Goal: Complete application form: Complete application form

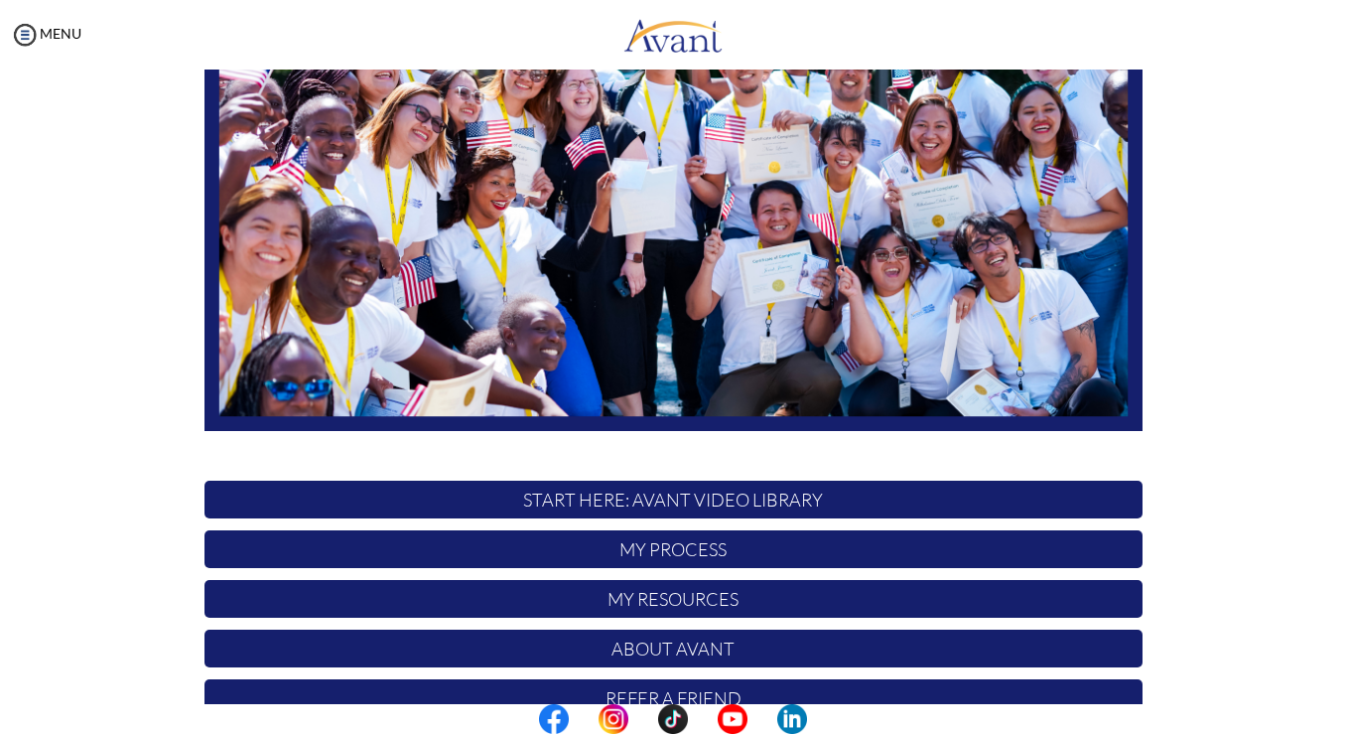
scroll to position [369, 0]
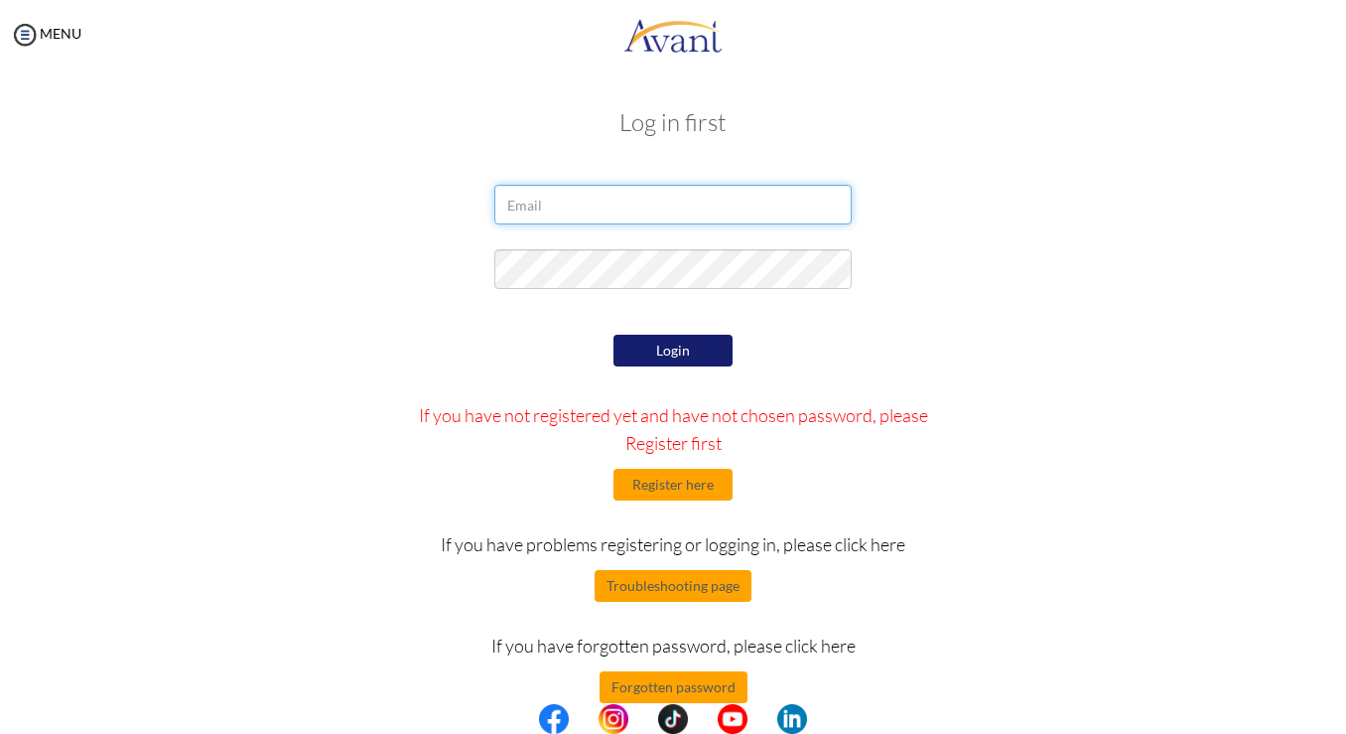
click at [556, 209] on input "email" at bounding box center [672, 205] width 357 height 40
type input "[EMAIL_ADDRESS][DOMAIN_NAME]"
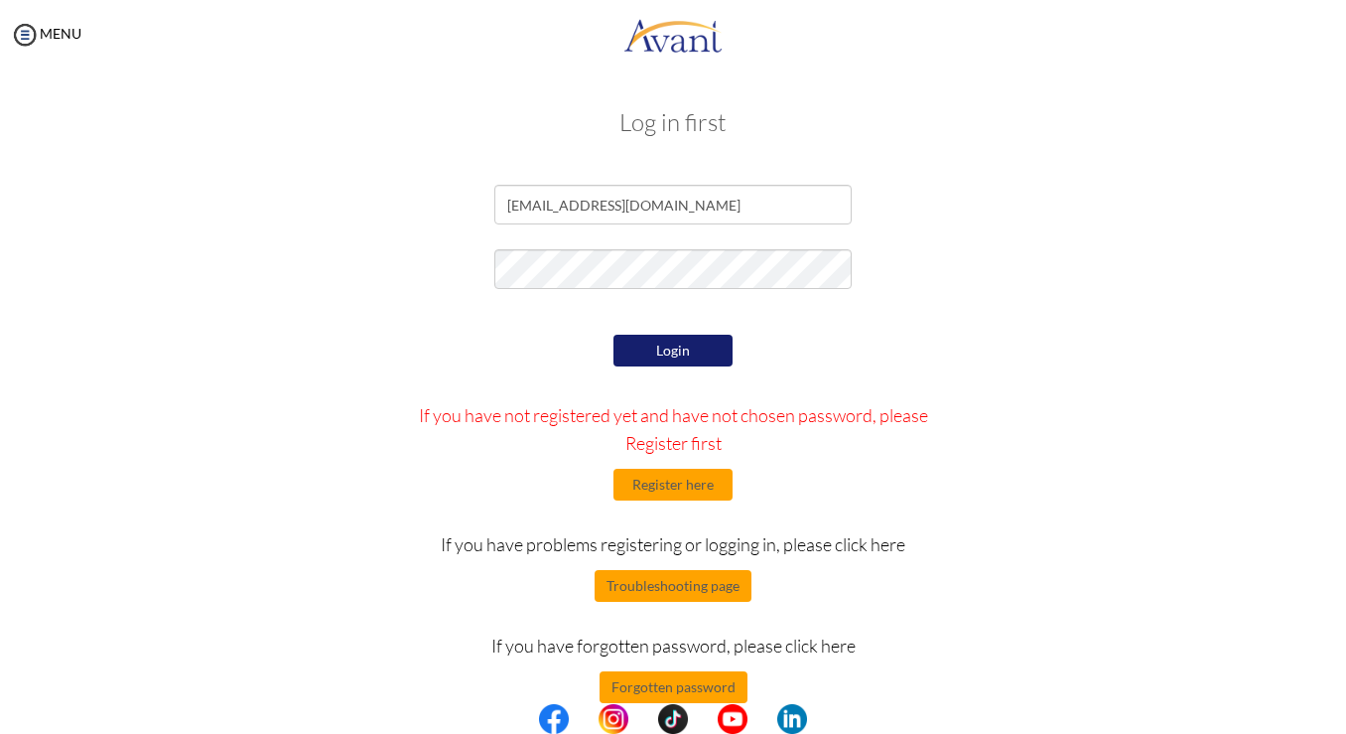
click at [648, 350] on button "Login" at bounding box center [673, 351] width 119 height 32
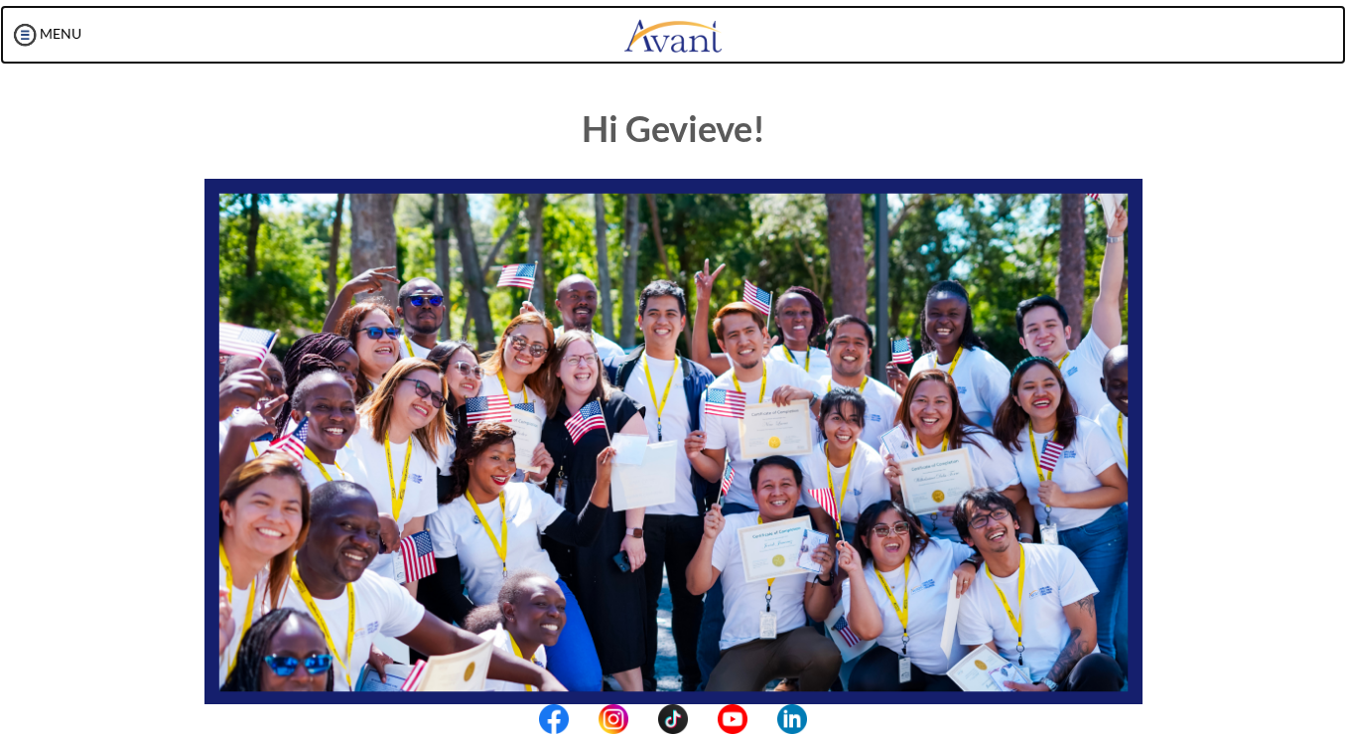
click at [831, 37] on link at bounding box center [673, 35] width 1346 height 60
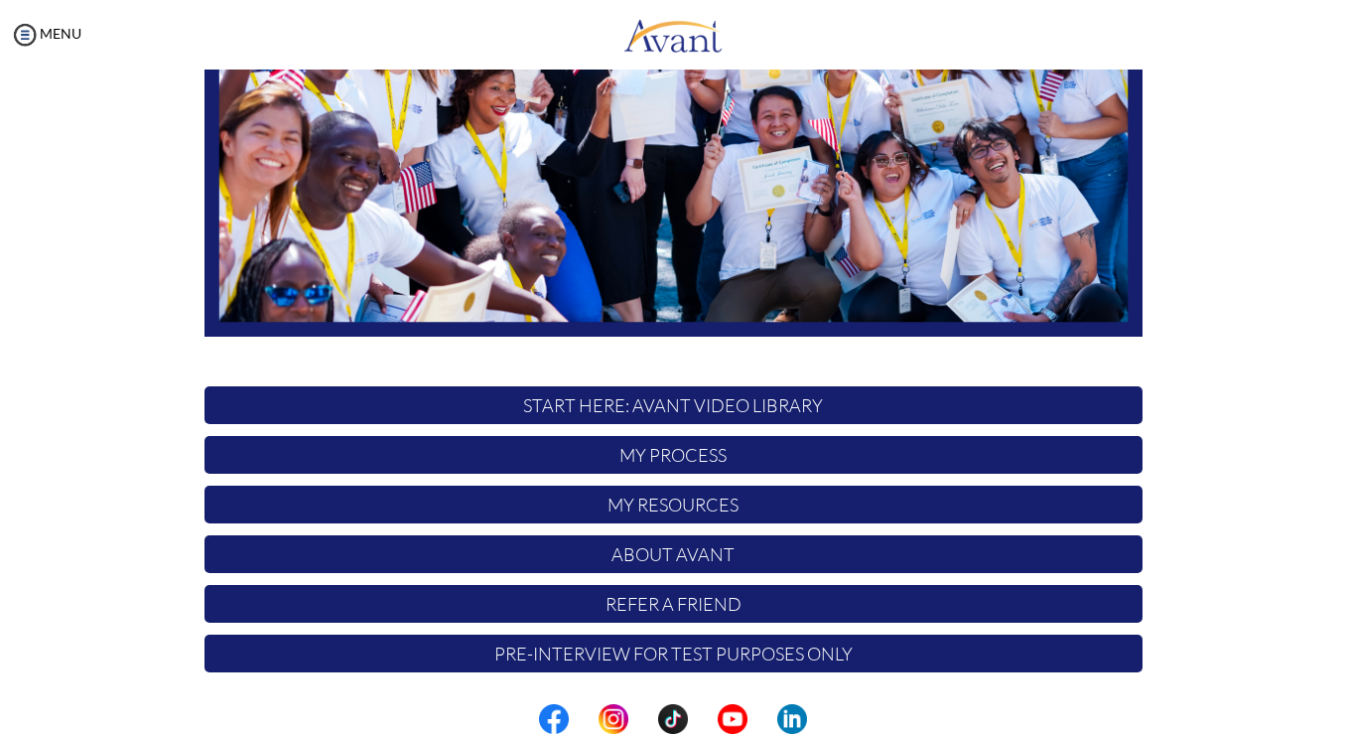
click at [554, 450] on p "My Process" at bounding box center [674, 455] width 938 height 38
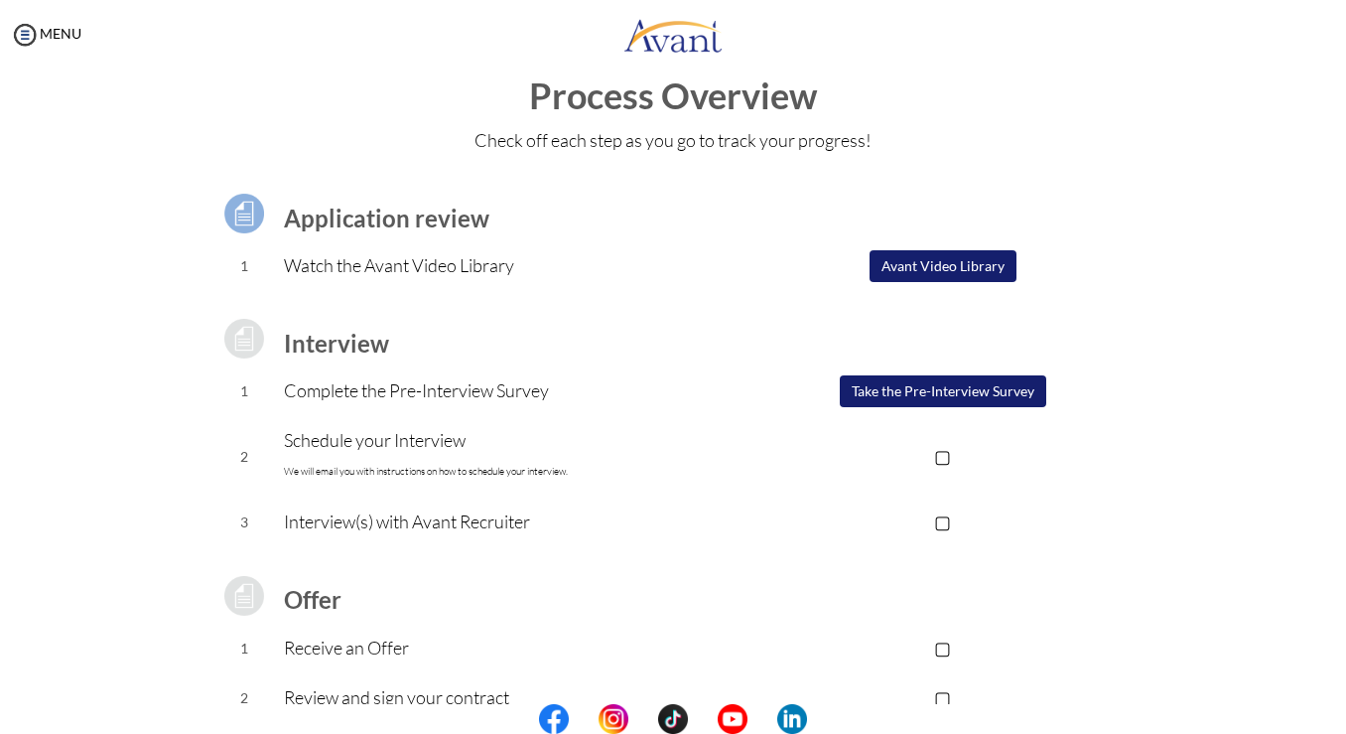
scroll to position [40, 0]
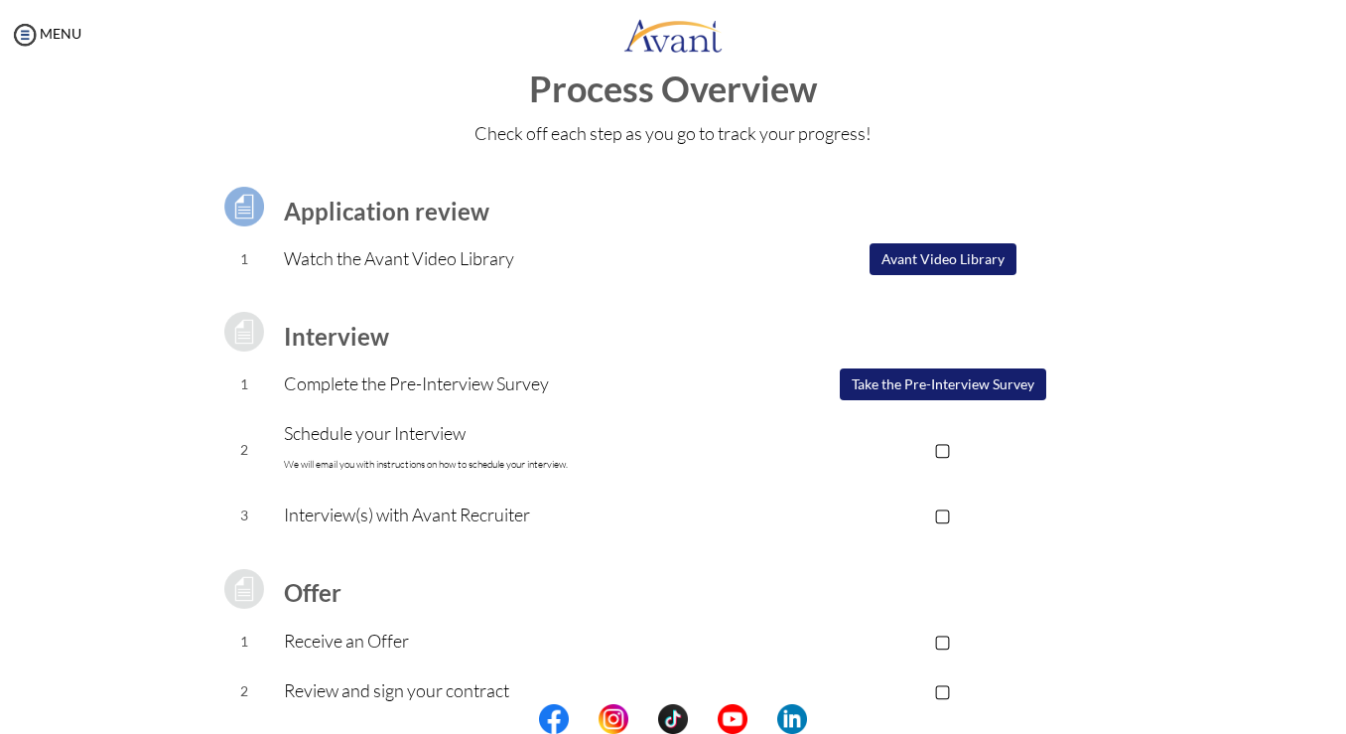
click at [928, 379] on button "Take the Pre-Interview Survey" at bounding box center [943, 384] width 207 height 32
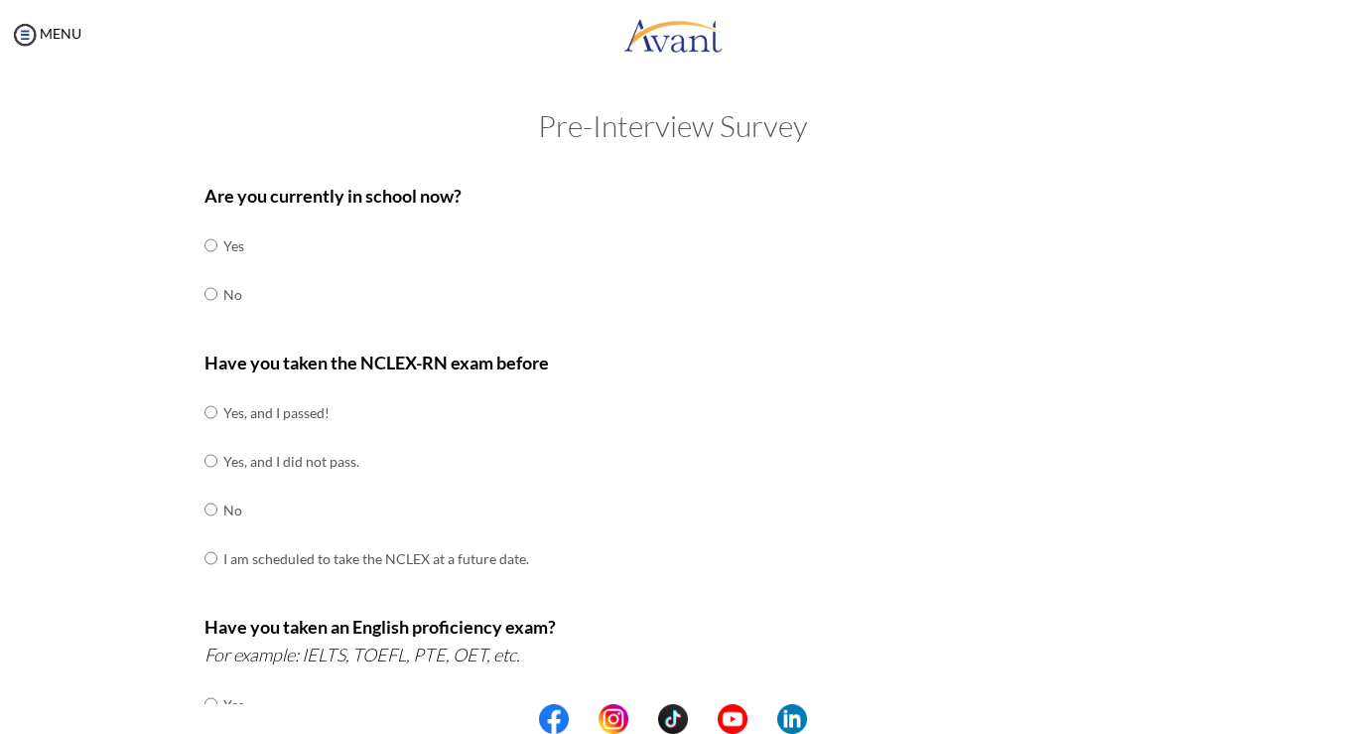
scroll to position [27, 0]
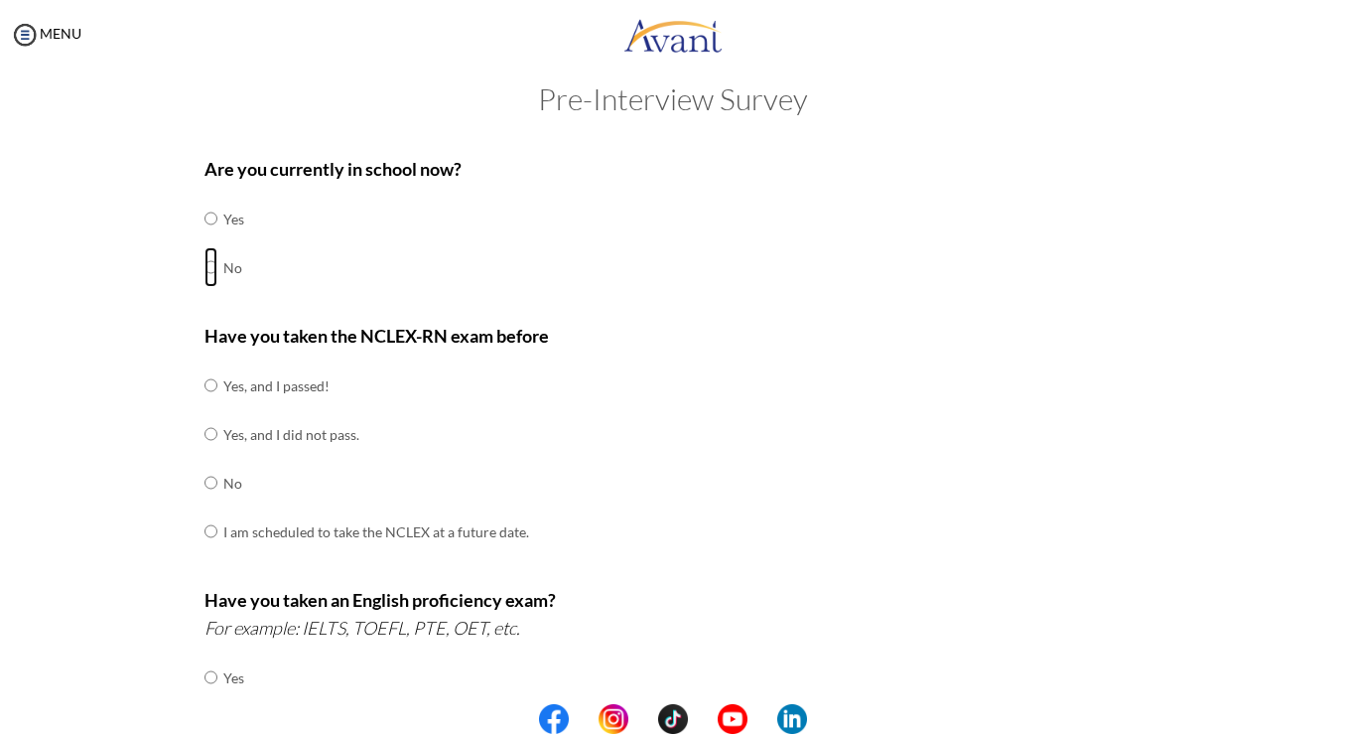
click at [205, 261] on input "radio" at bounding box center [211, 267] width 13 height 40
radio input "true"
click at [207, 392] on input "radio" at bounding box center [211, 385] width 13 height 40
radio input "true"
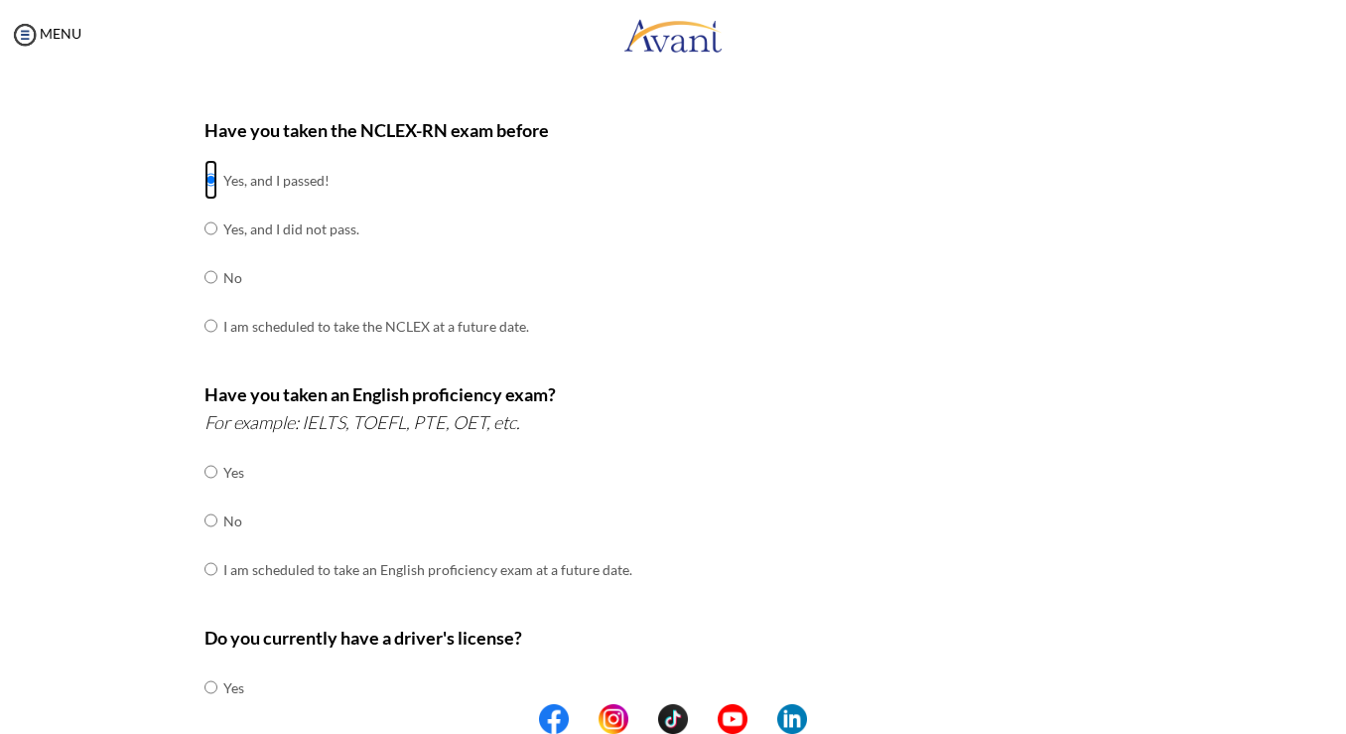
scroll to position [234, 0]
click at [205, 524] on input "radio" at bounding box center [211, 518] width 13 height 40
radio input "true"
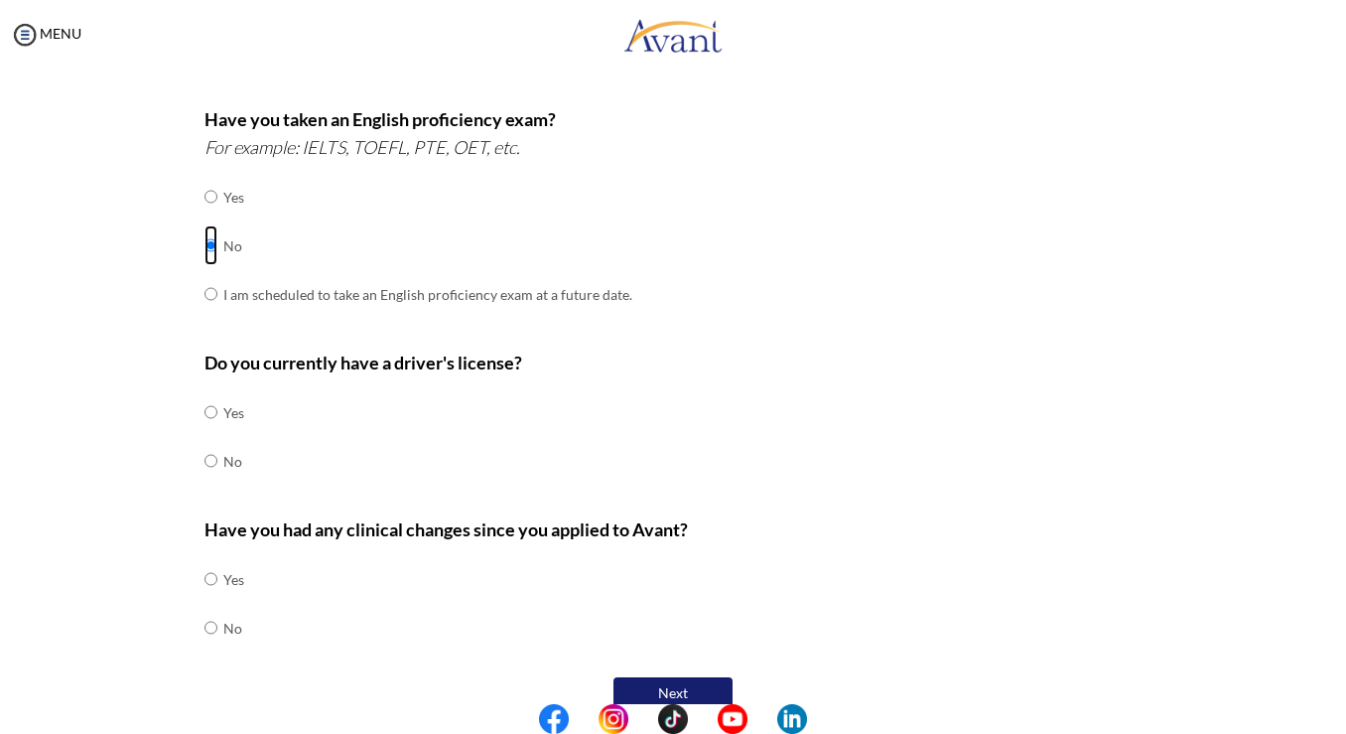
scroll to position [518, 0]
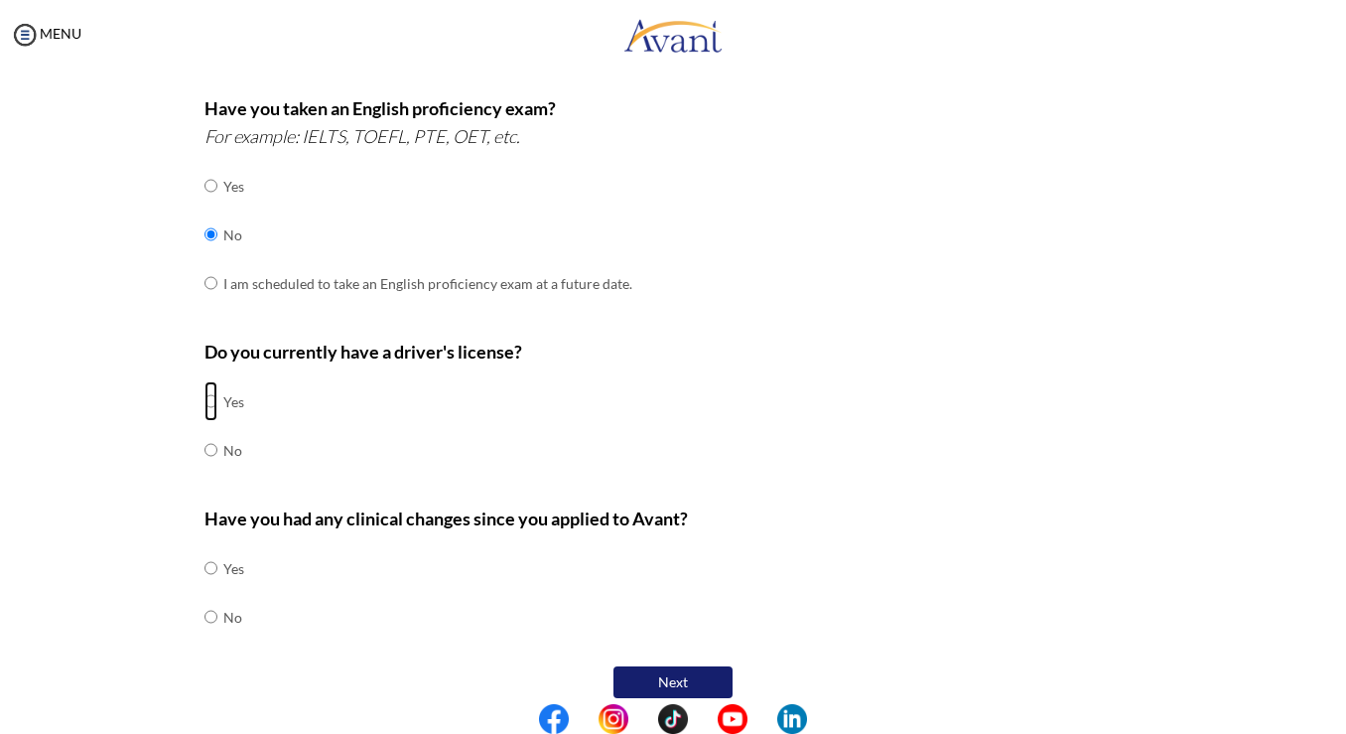
click at [205, 404] on input "radio" at bounding box center [211, 401] width 13 height 40
radio input "true"
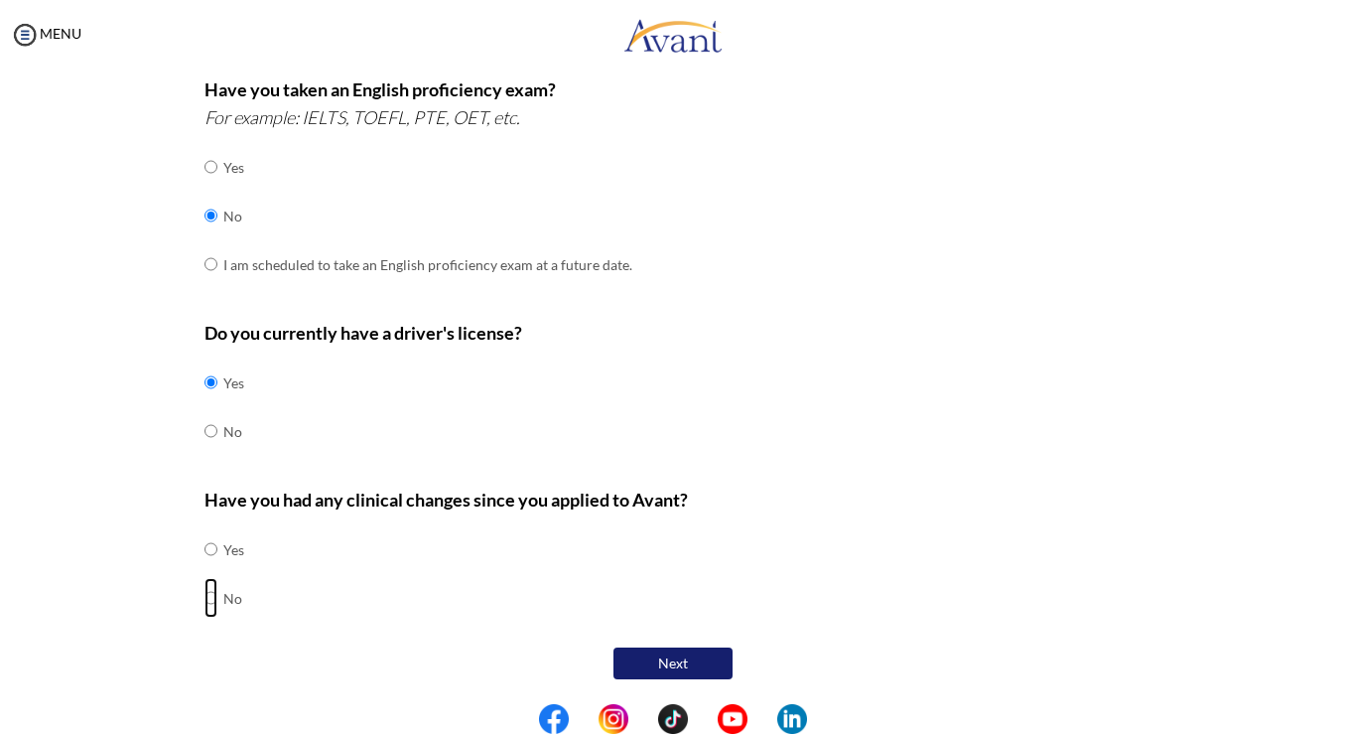
click at [206, 601] on input "radio" at bounding box center [211, 598] width 13 height 40
radio input "true"
click at [681, 658] on button "Next" at bounding box center [673, 663] width 119 height 32
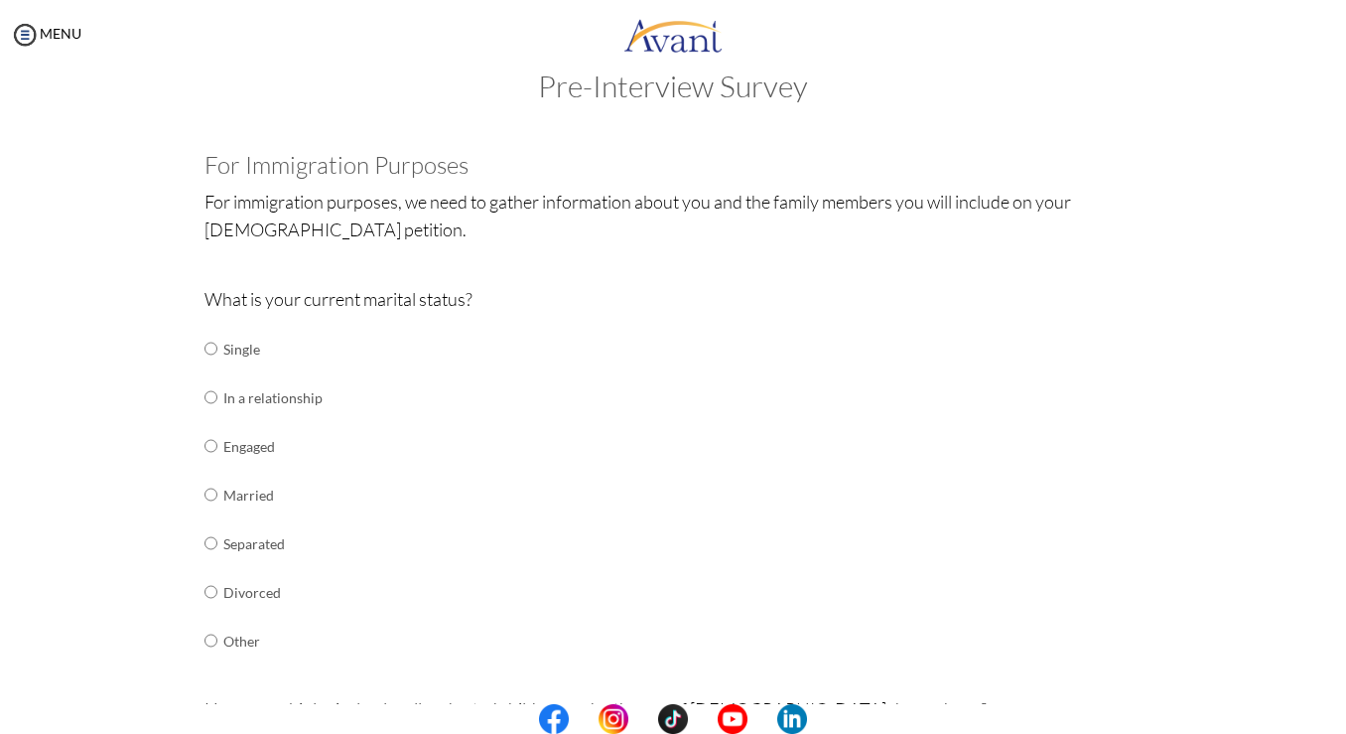
scroll to position [70, 0]
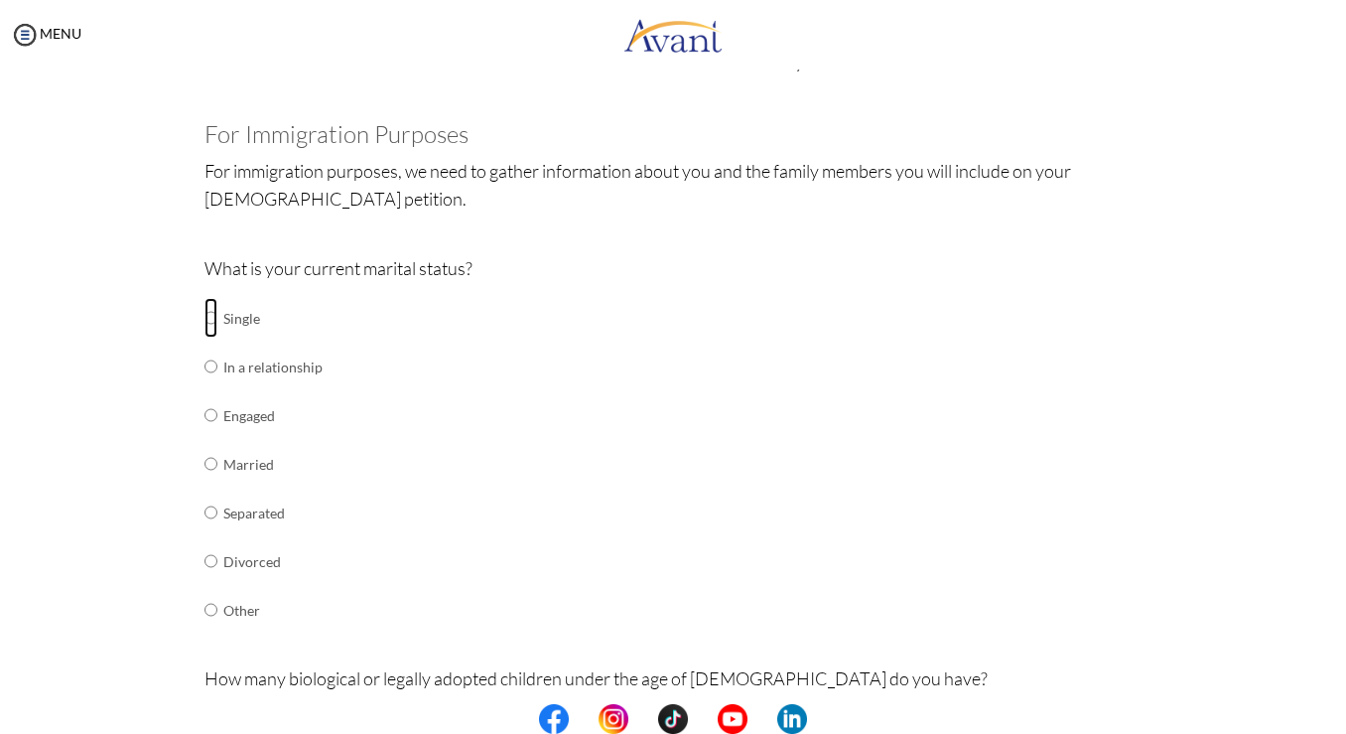
click at [208, 316] on input "radio" at bounding box center [211, 318] width 13 height 40
radio input "true"
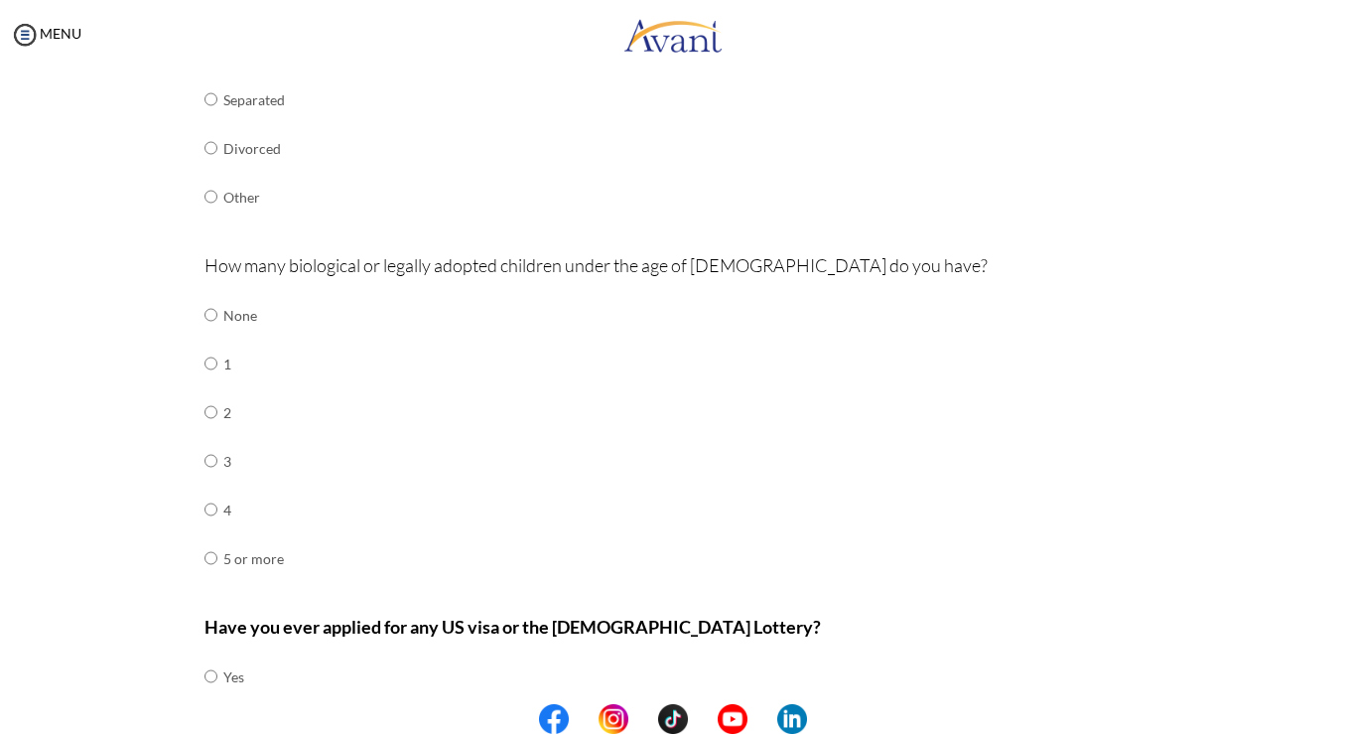
scroll to position [489, 0]
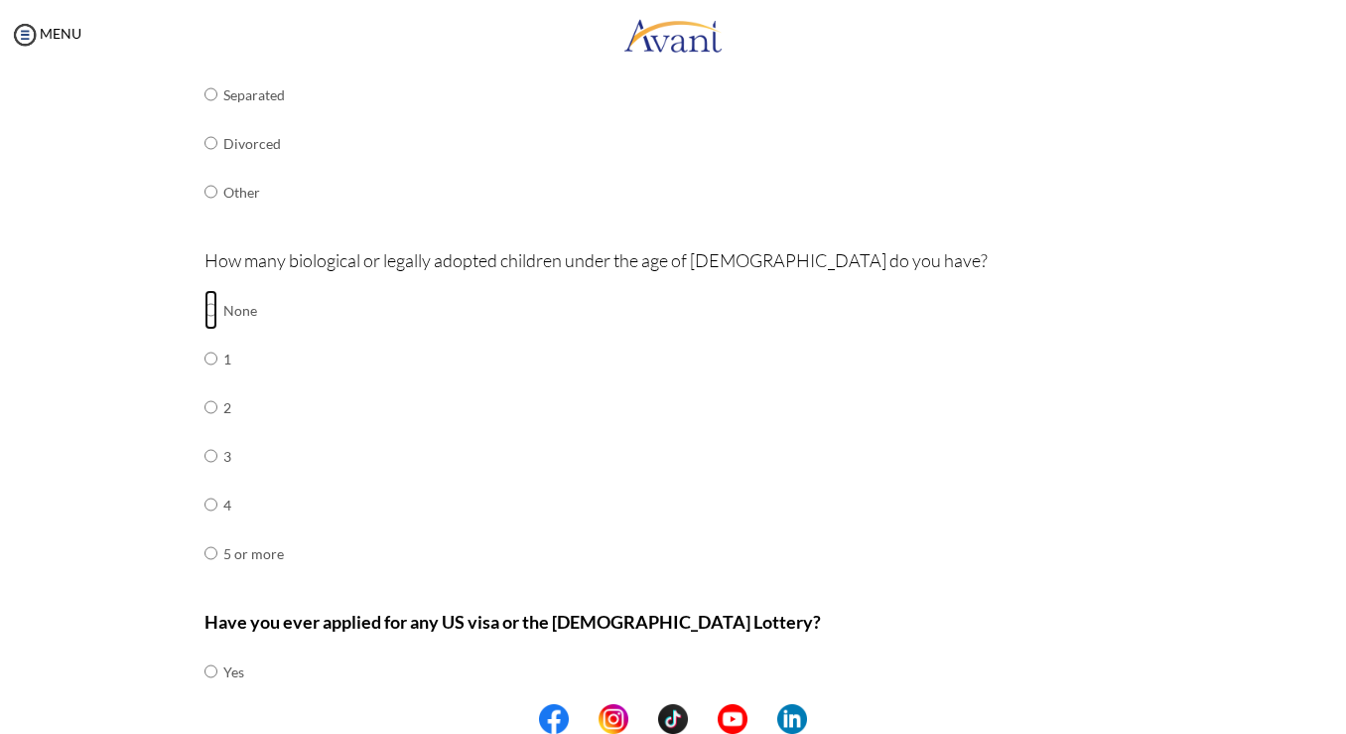
click at [207, 317] on input "radio" at bounding box center [211, 310] width 13 height 40
radio input "true"
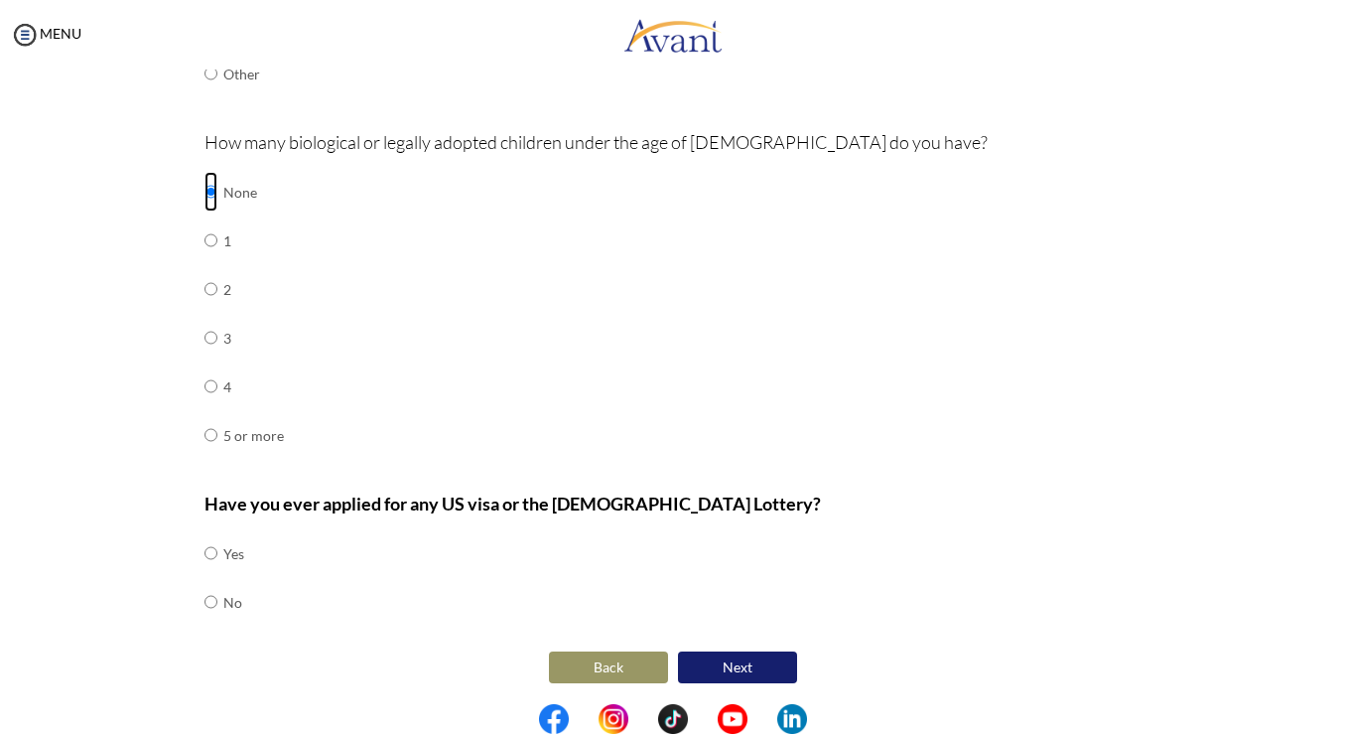
scroll to position [611, 0]
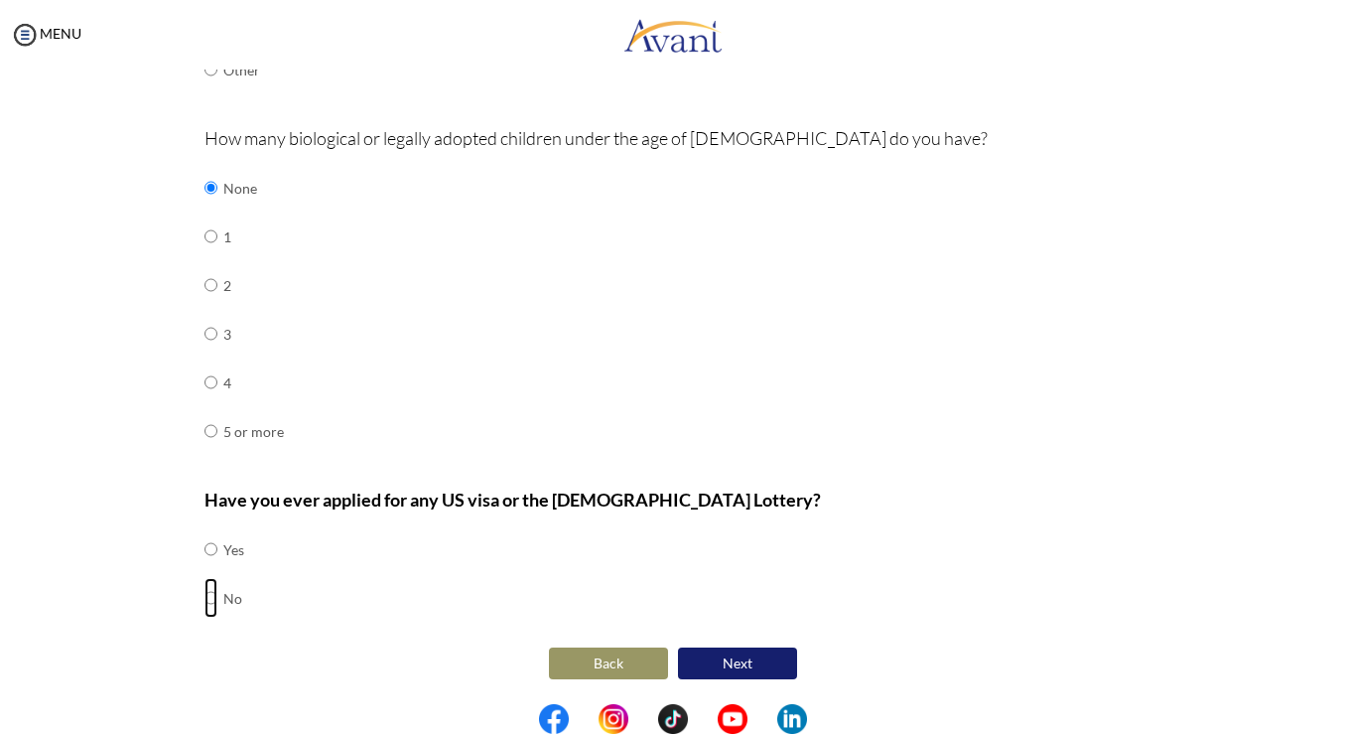
click at [205, 599] on input "radio" at bounding box center [211, 598] width 13 height 40
radio input "true"
click at [757, 660] on button "Next" at bounding box center [737, 663] width 119 height 32
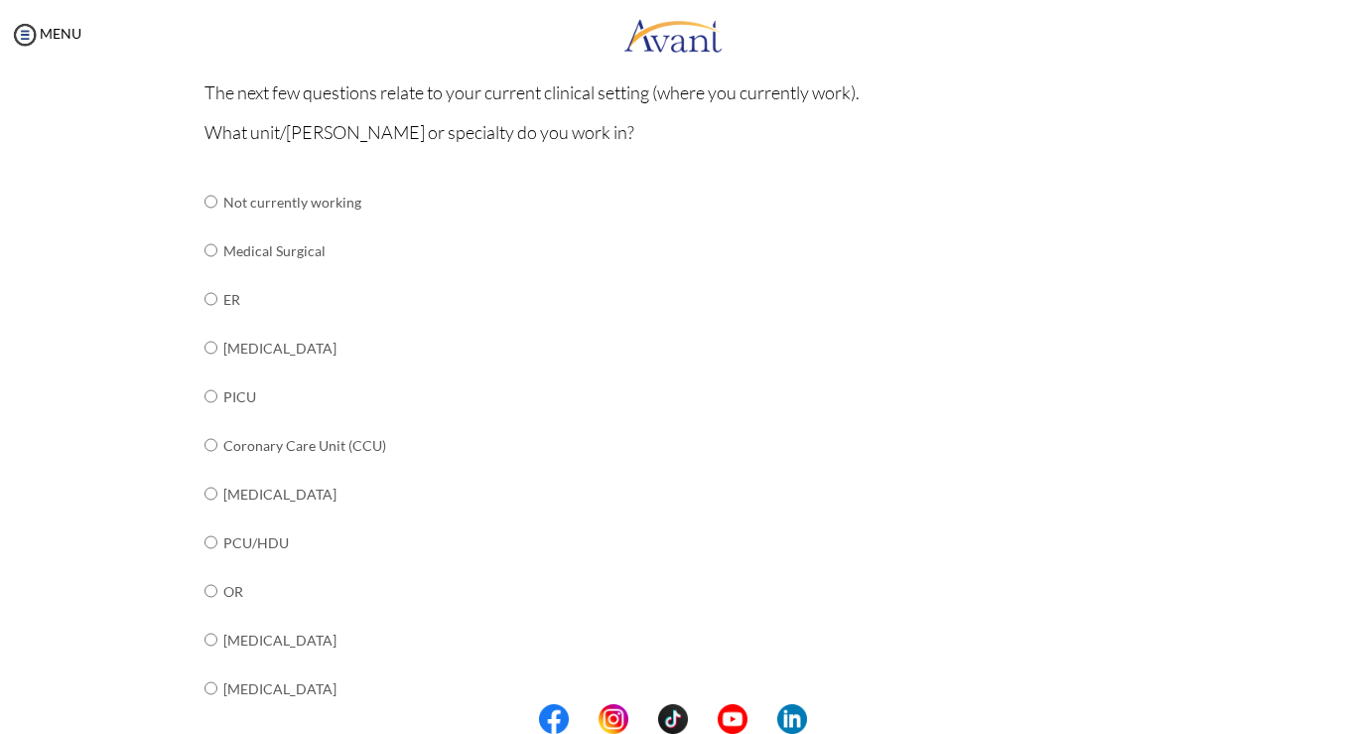
scroll to position [184, 0]
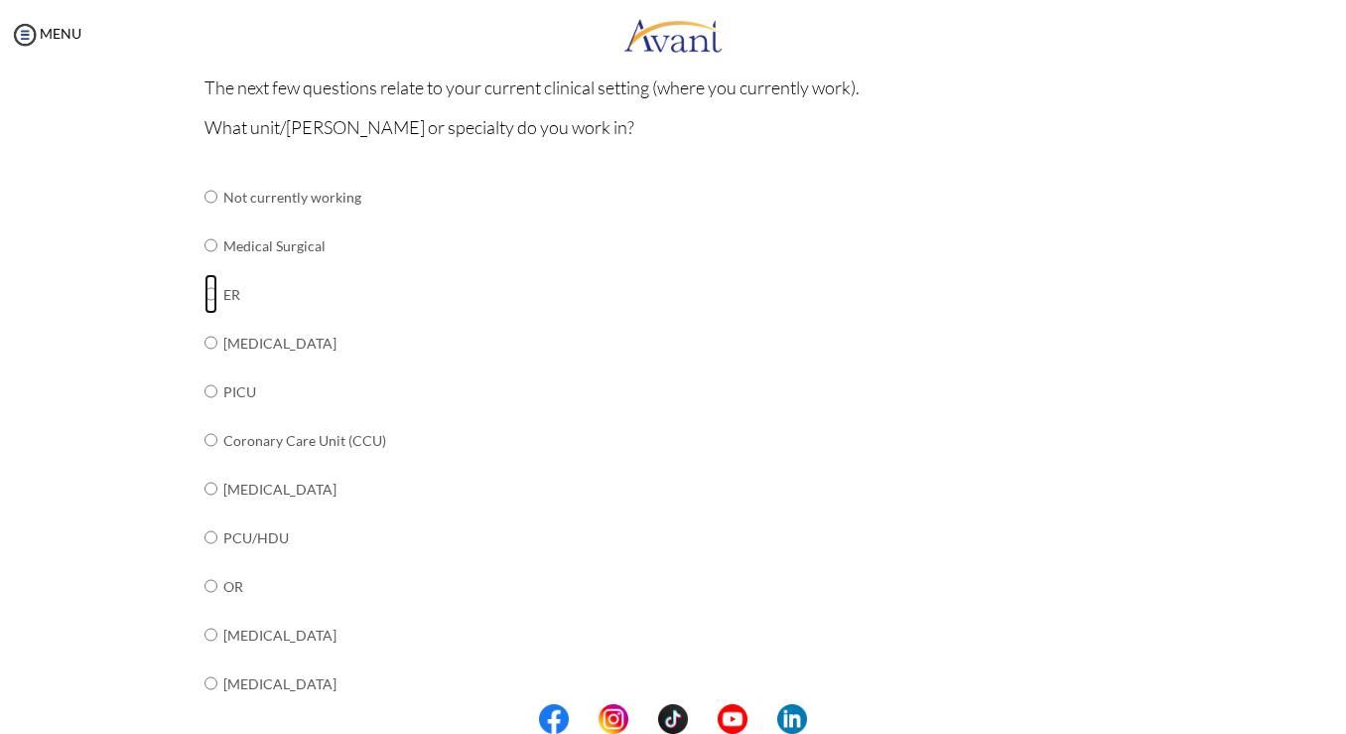
click at [205, 293] on input "radio" at bounding box center [211, 294] width 13 height 40
radio input "true"
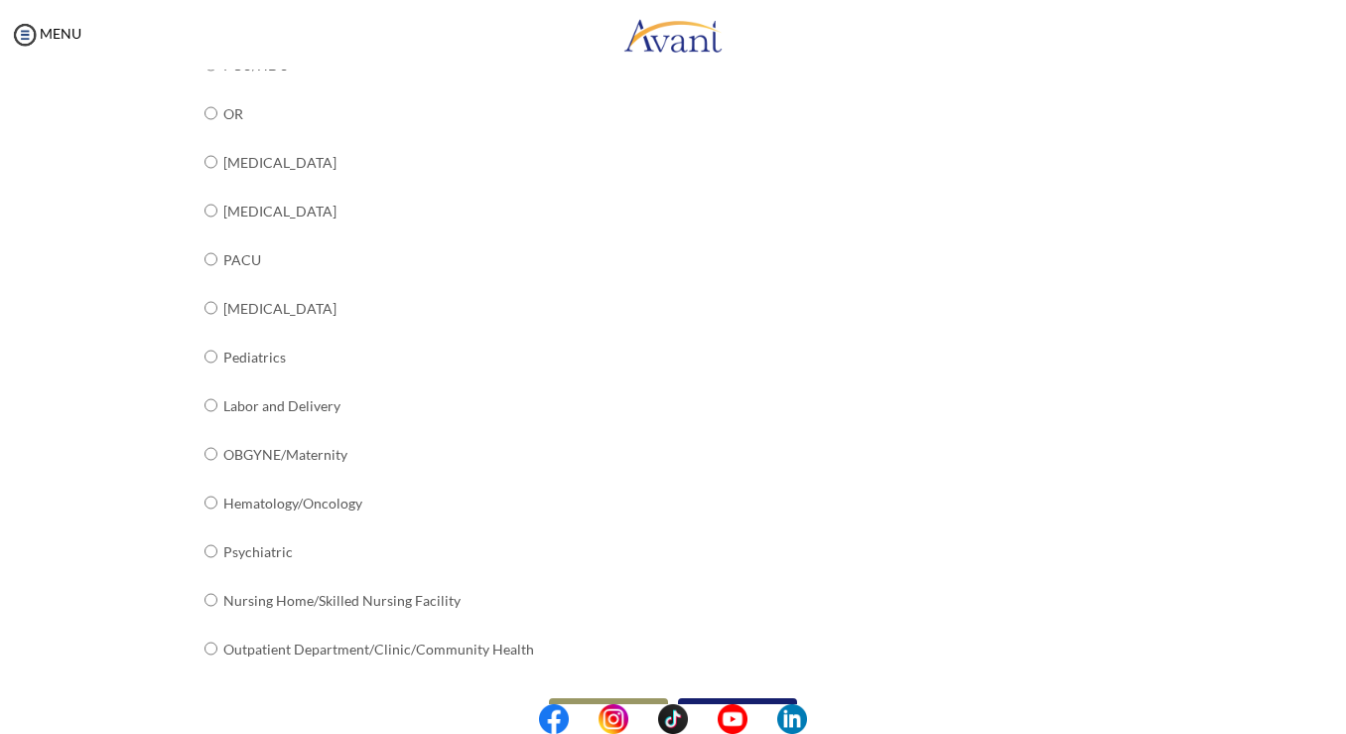
scroll to position [707, 0]
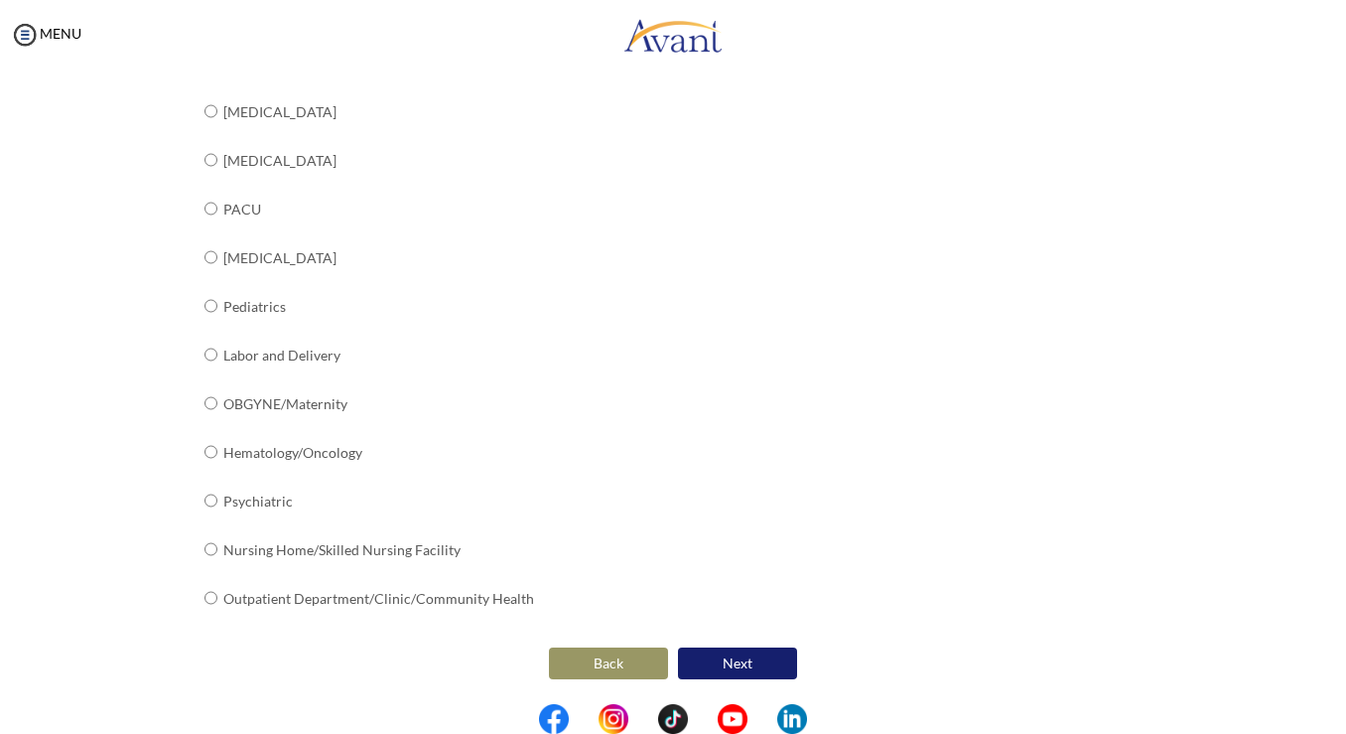
click at [721, 657] on button "Next" at bounding box center [737, 663] width 119 height 32
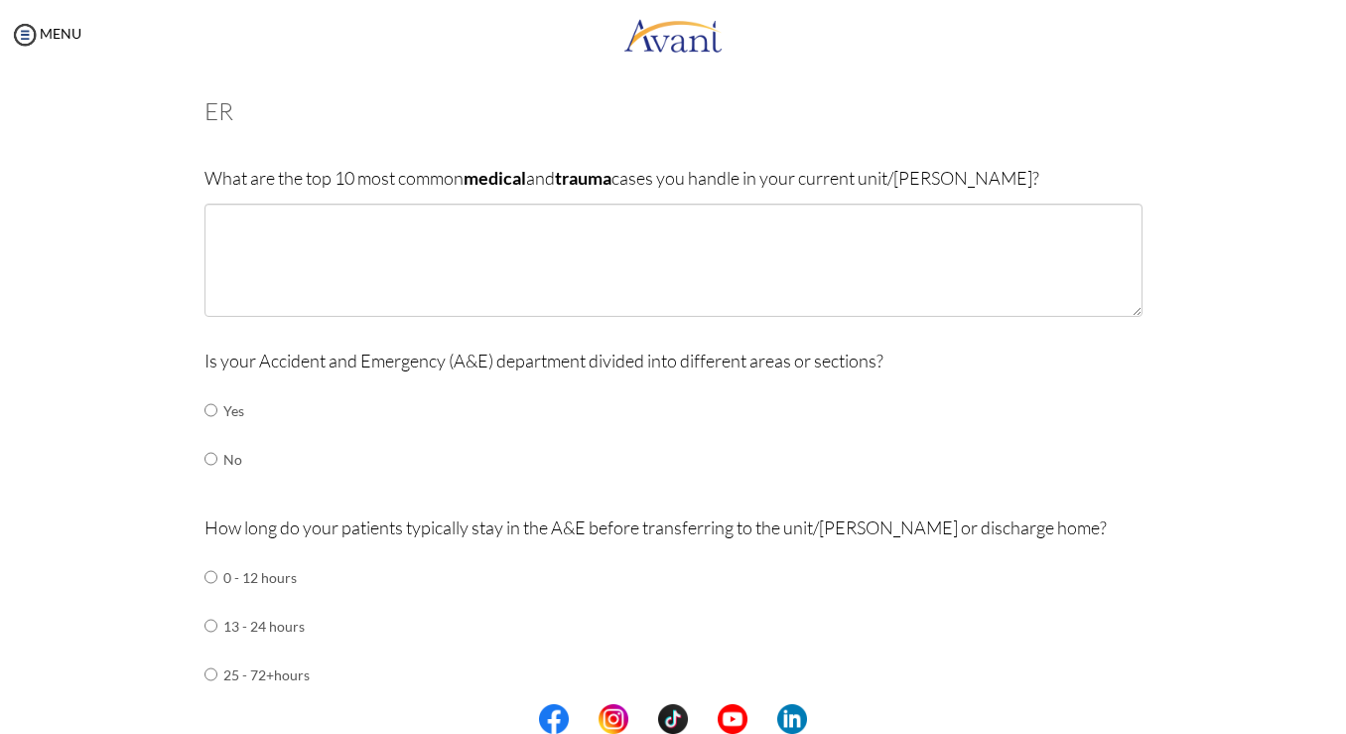
scroll to position [95, 0]
click at [205, 410] on input "radio" at bounding box center [211, 408] width 13 height 40
radio input "true"
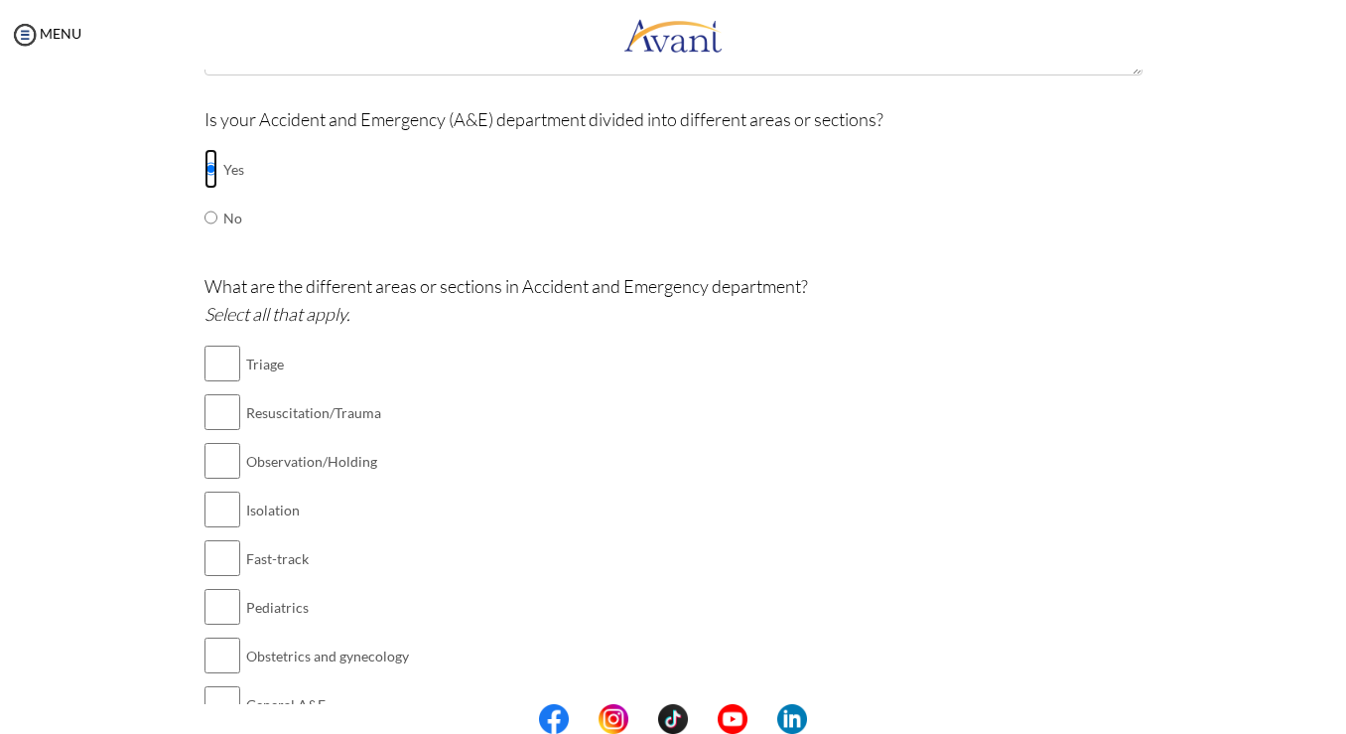
scroll to position [347, 0]
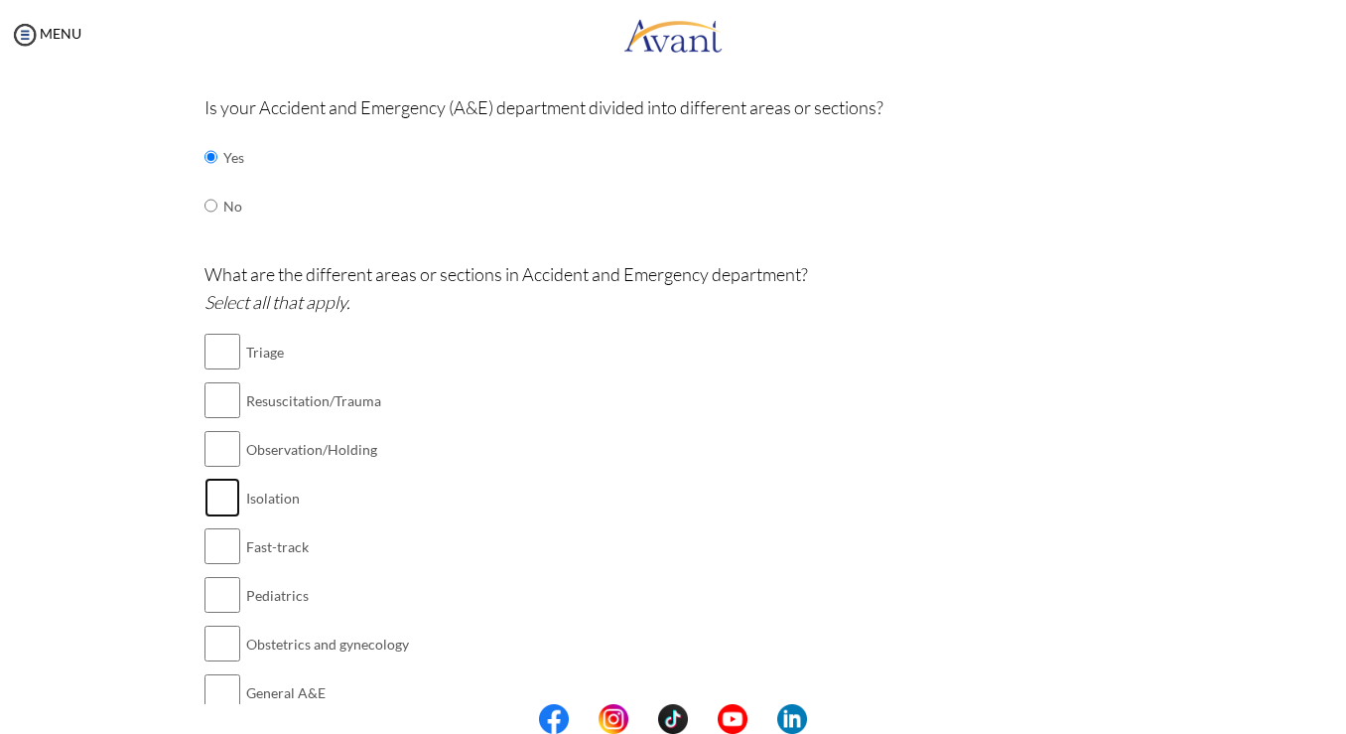
click at [215, 506] on input "checkbox" at bounding box center [223, 498] width 36 height 40
checkbox input "true"
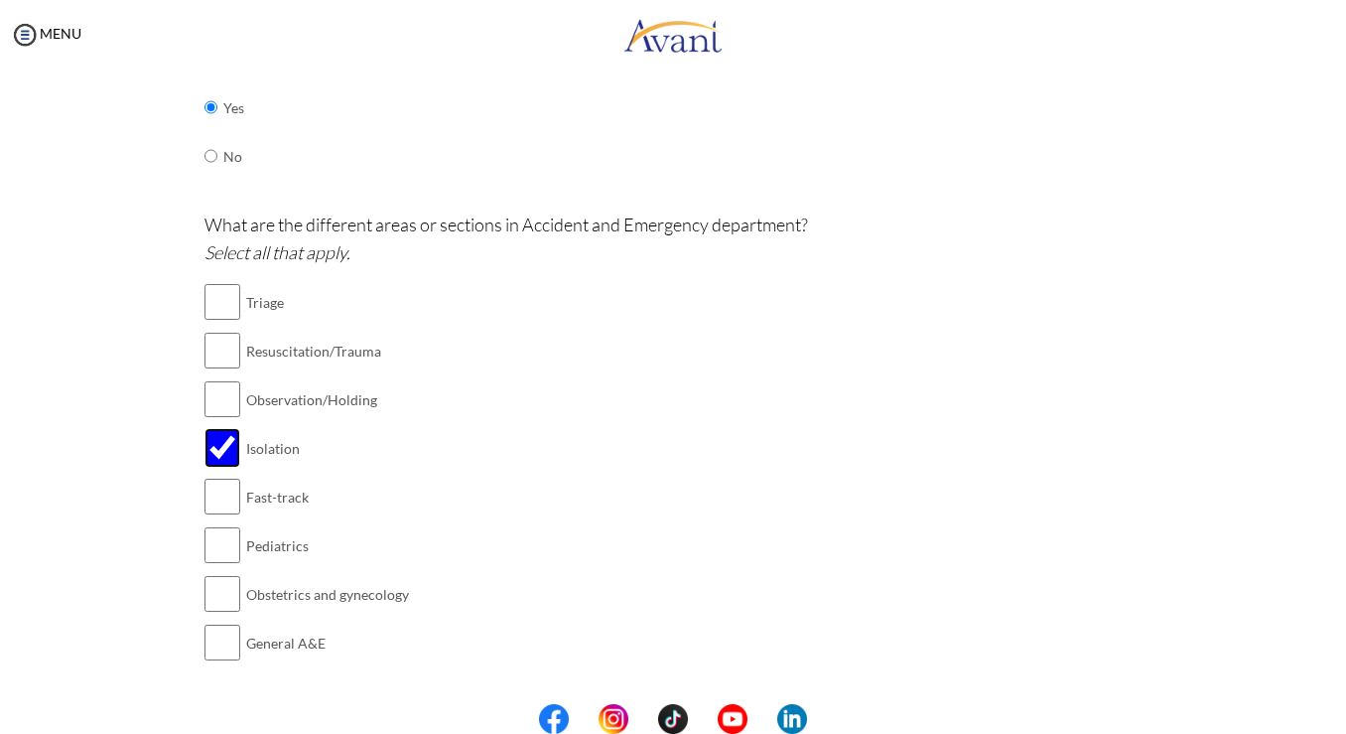
scroll to position [401, 0]
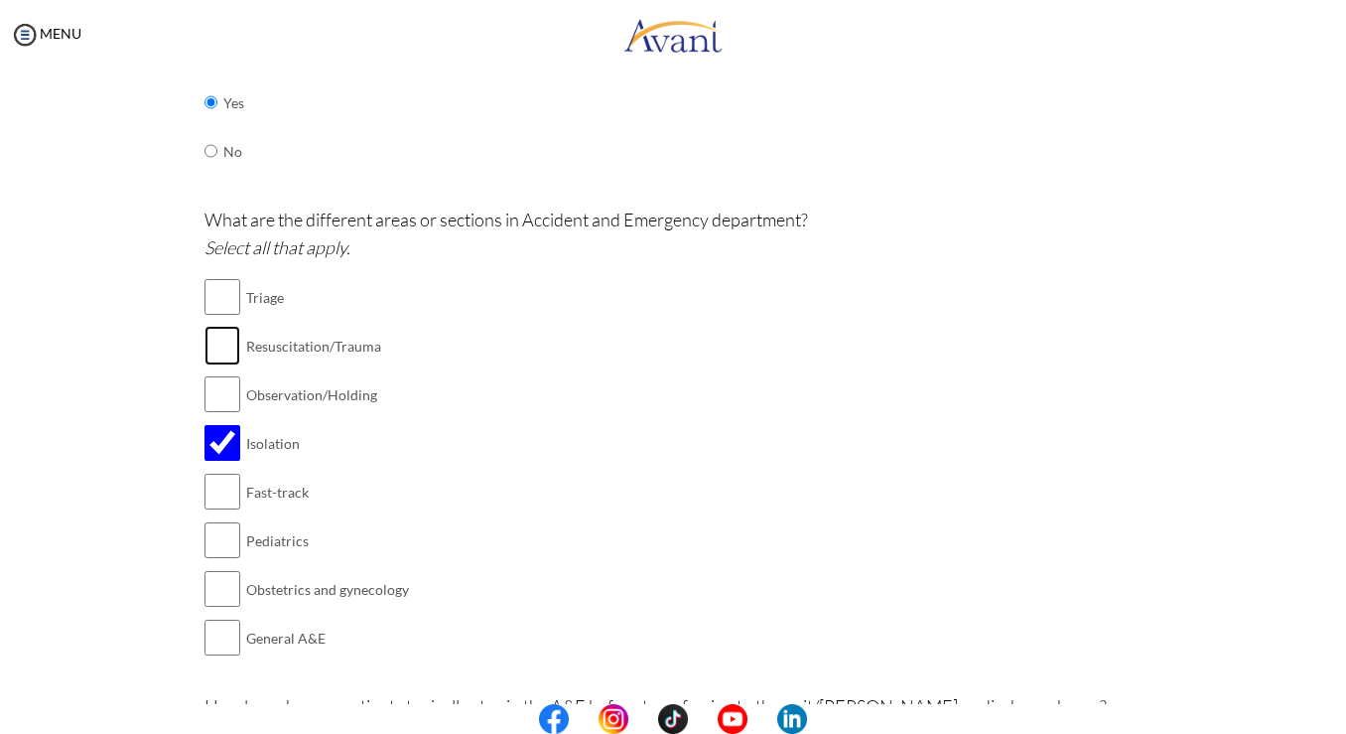
click at [205, 350] on input "checkbox" at bounding box center [223, 346] width 36 height 40
checkbox input "true"
click at [214, 299] on input "checkbox" at bounding box center [223, 297] width 36 height 40
checkbox input "true"
click at [205, 391] on input "checkbox" at bounding box center [223, 394] width 36 height 40
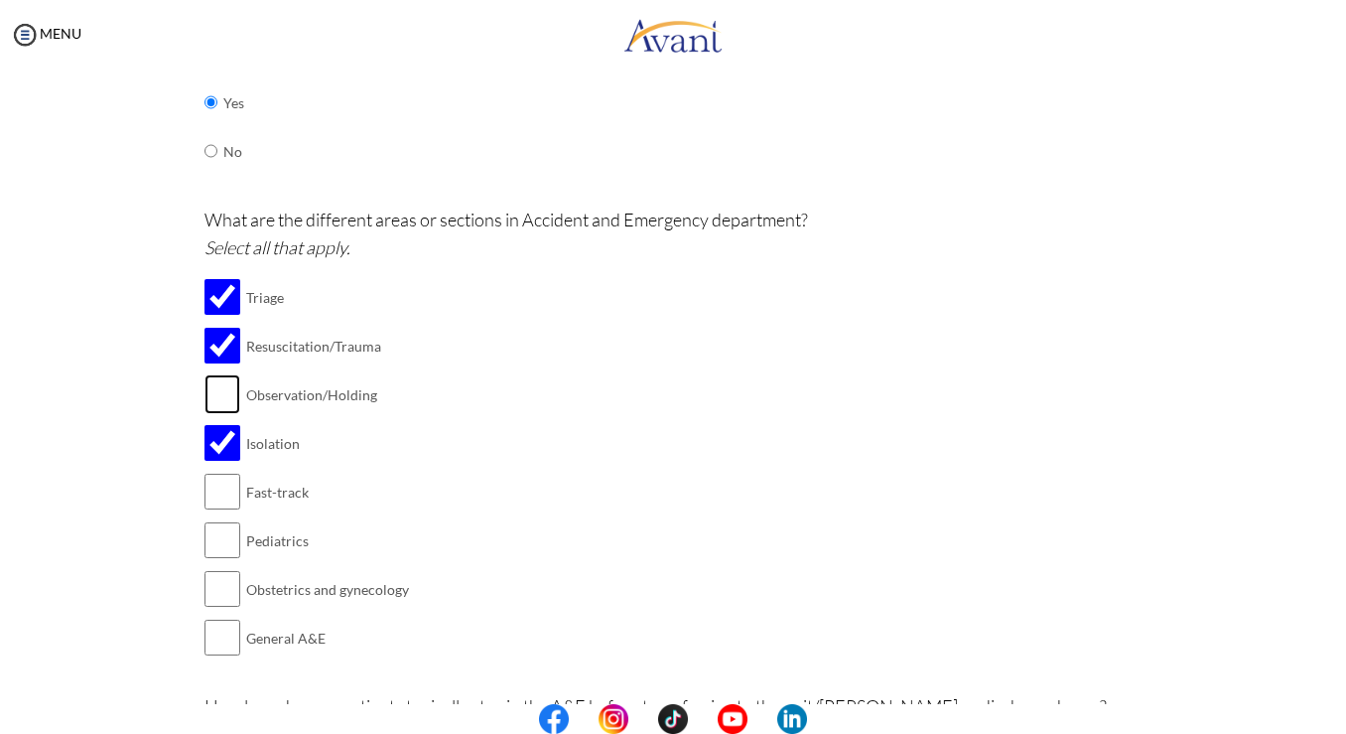
checkbox input "true"
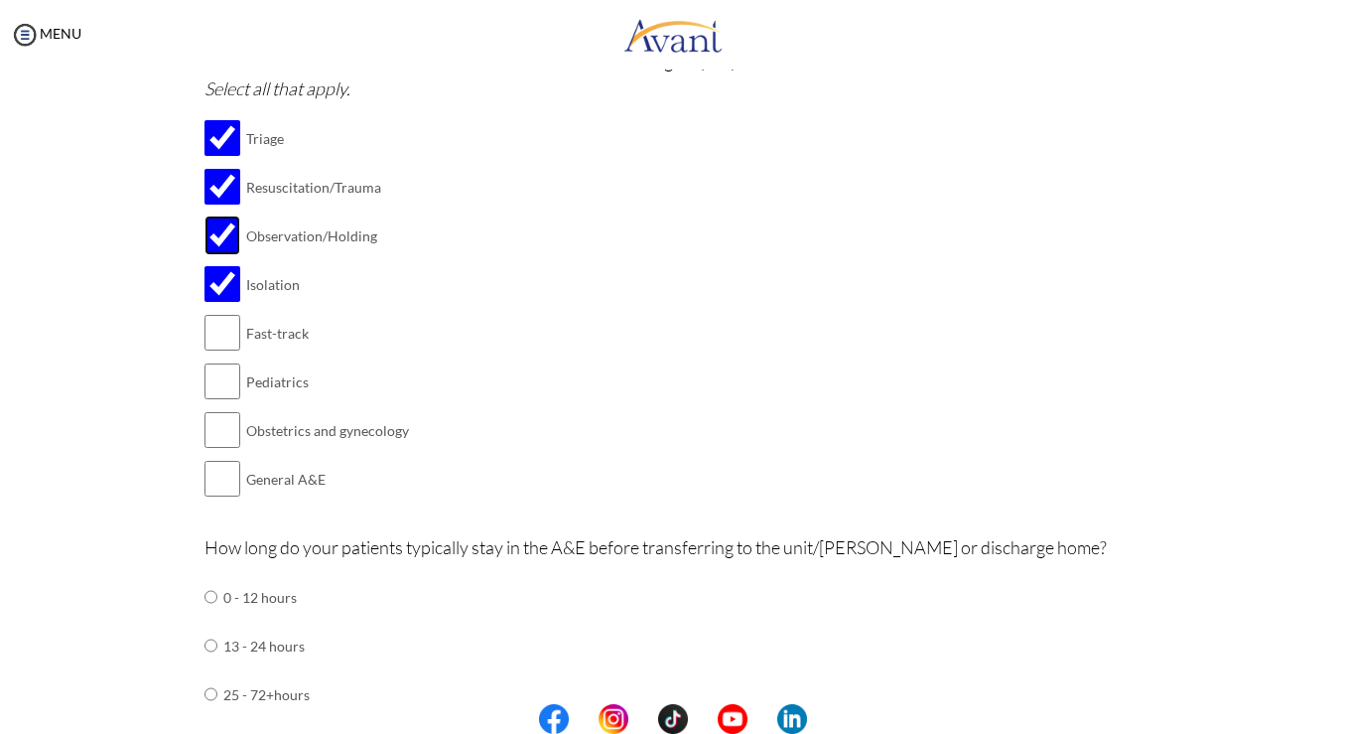
scroll to position [561, 0]
click at [209, 484] on input "checkbox" at bounding box center [223, 478] width 36 height 40
checkbox input "true"
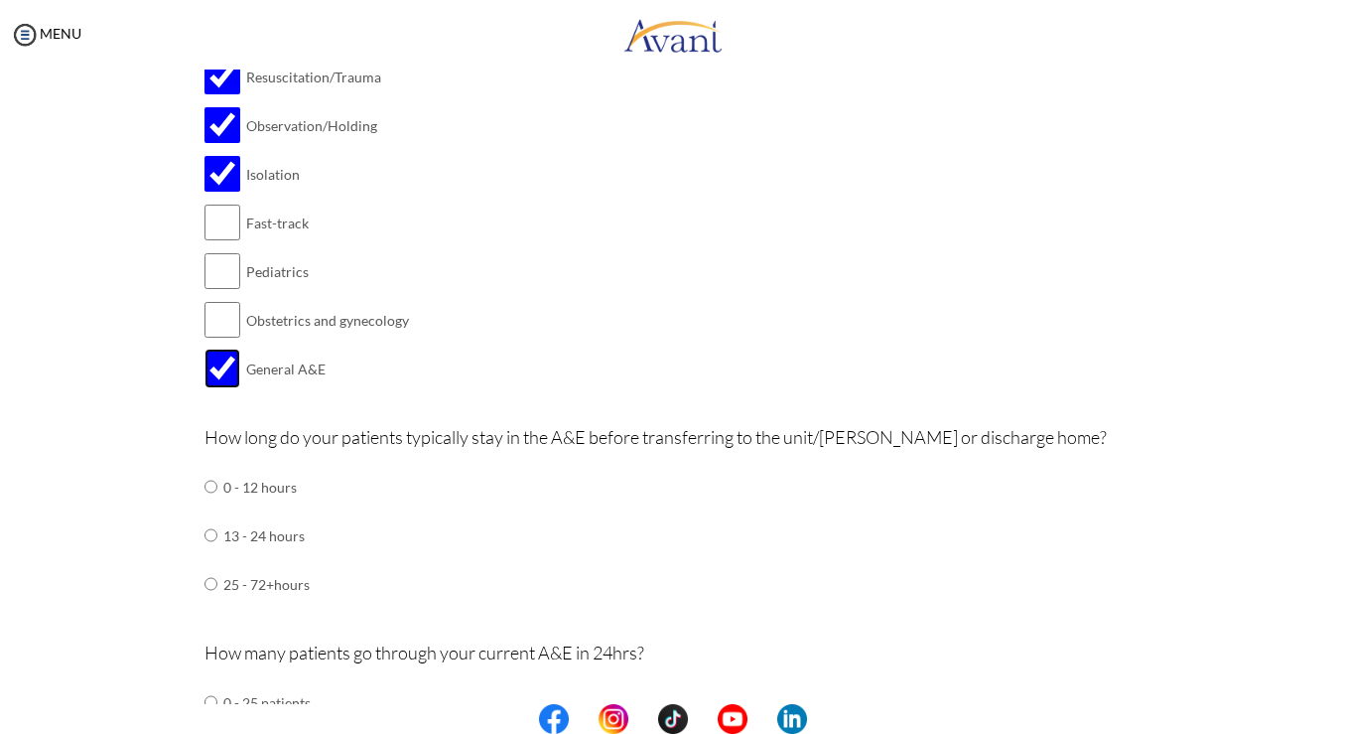
scroll to position [682, 0]
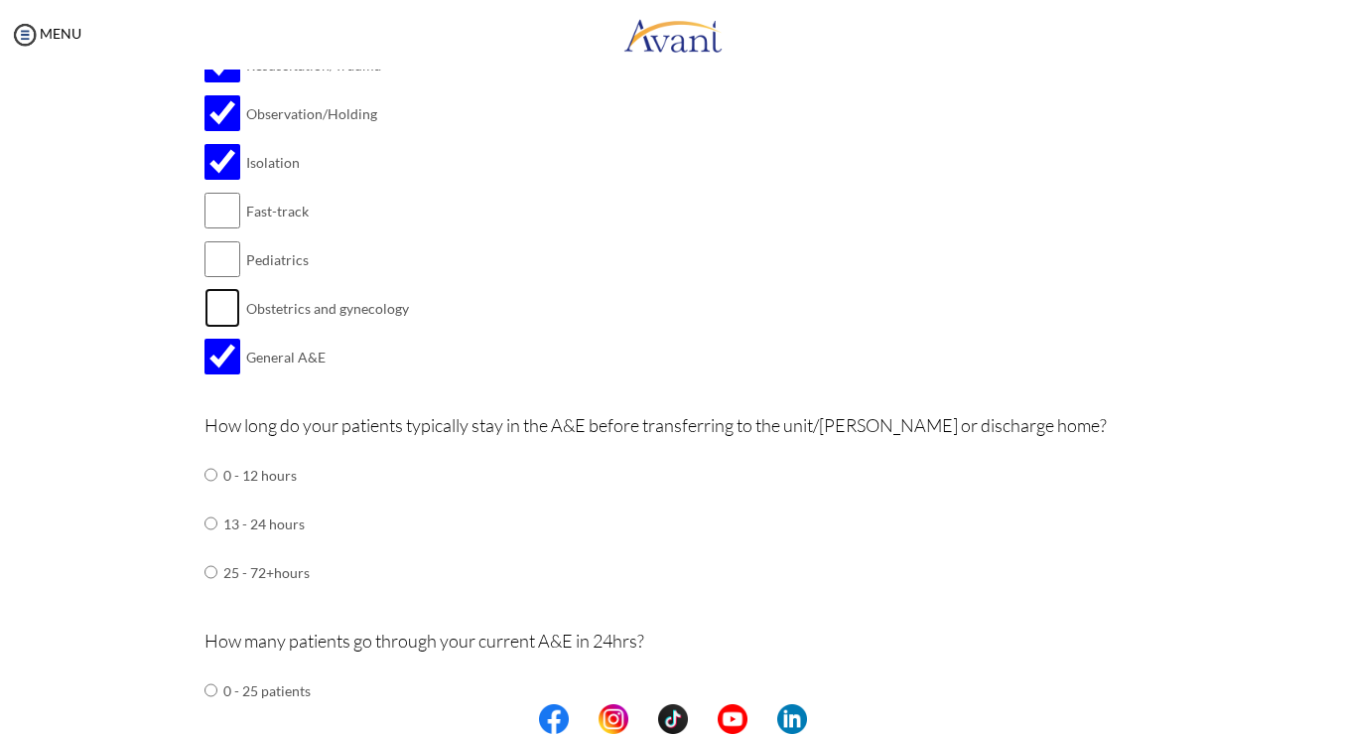
click at [220, 315] on input "checkbox" at bounding box center [223, 308] width 36 height 40
checkbox input "true"
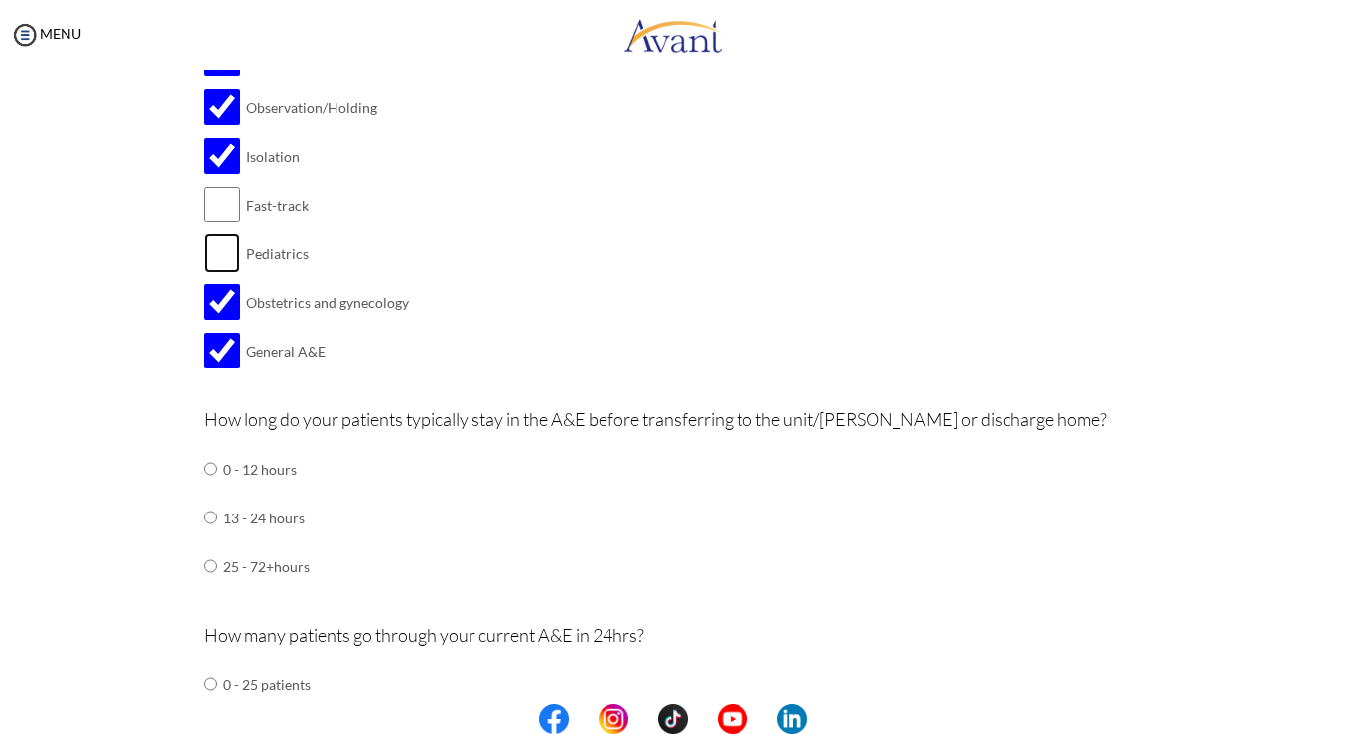
click at [212, 258] on input "checkbox" at bounding box center [223, 253] width 36 height 40
checkbox input "true"
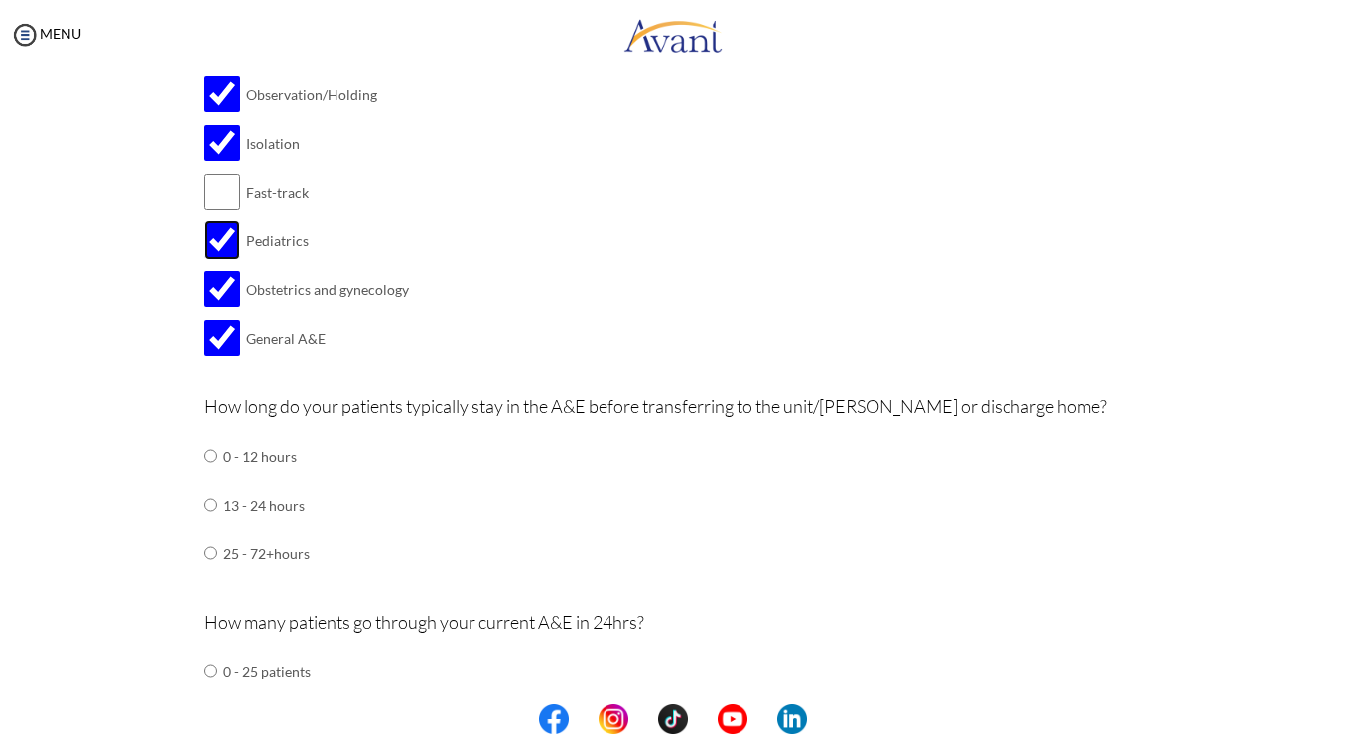
scroll to position [703, 0]
click at [206, 453] on input "radio" at bounding box center [211, 454] width 13 height 40
radio input "true"
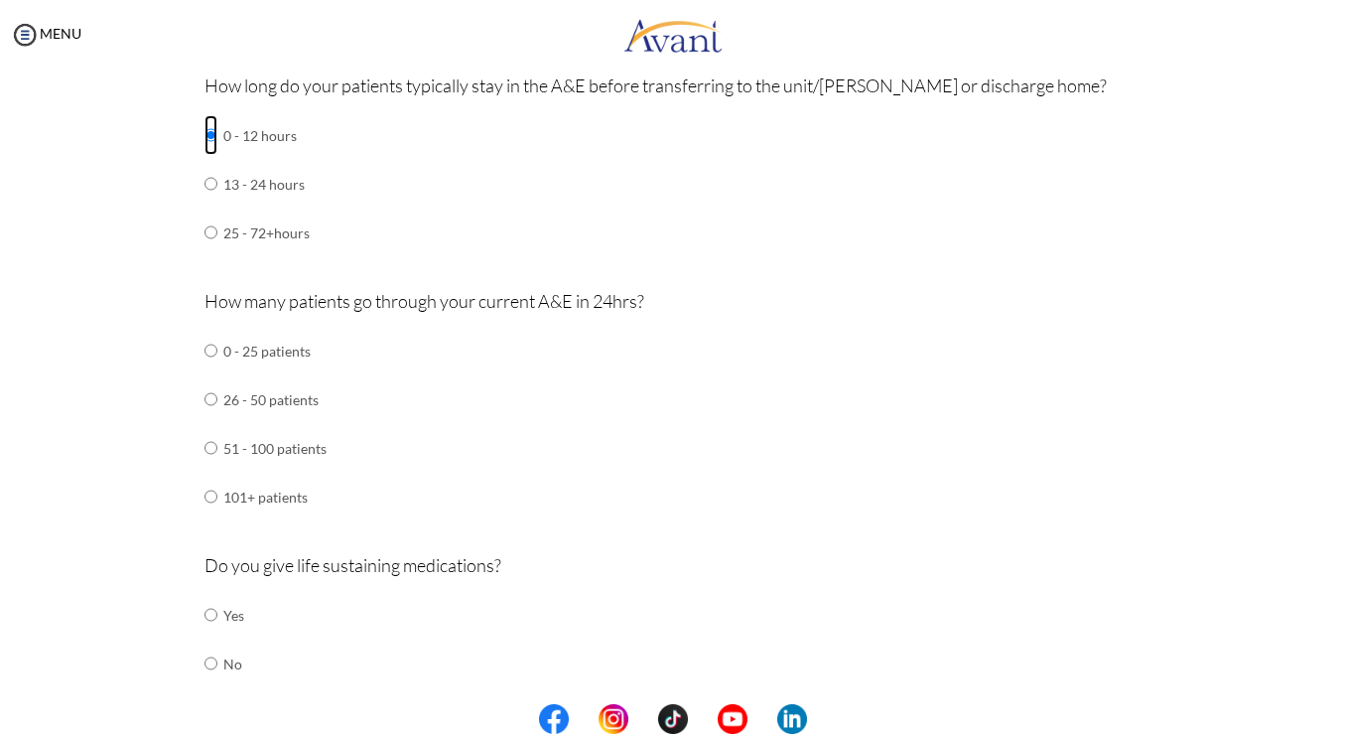
scroll to position [1033, 0]
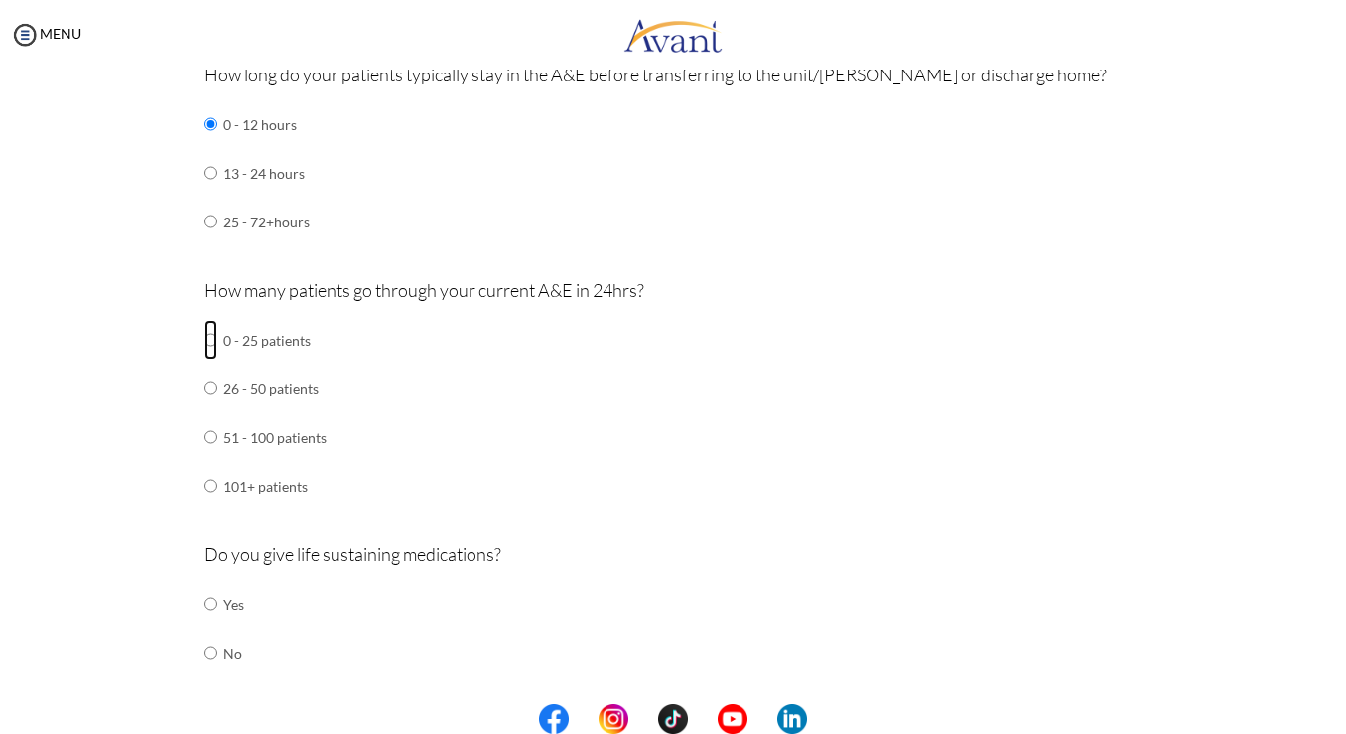
click at [205, 338] on input "radio" at bounding box center [211, 340] width 13 height 40
radio input "true"
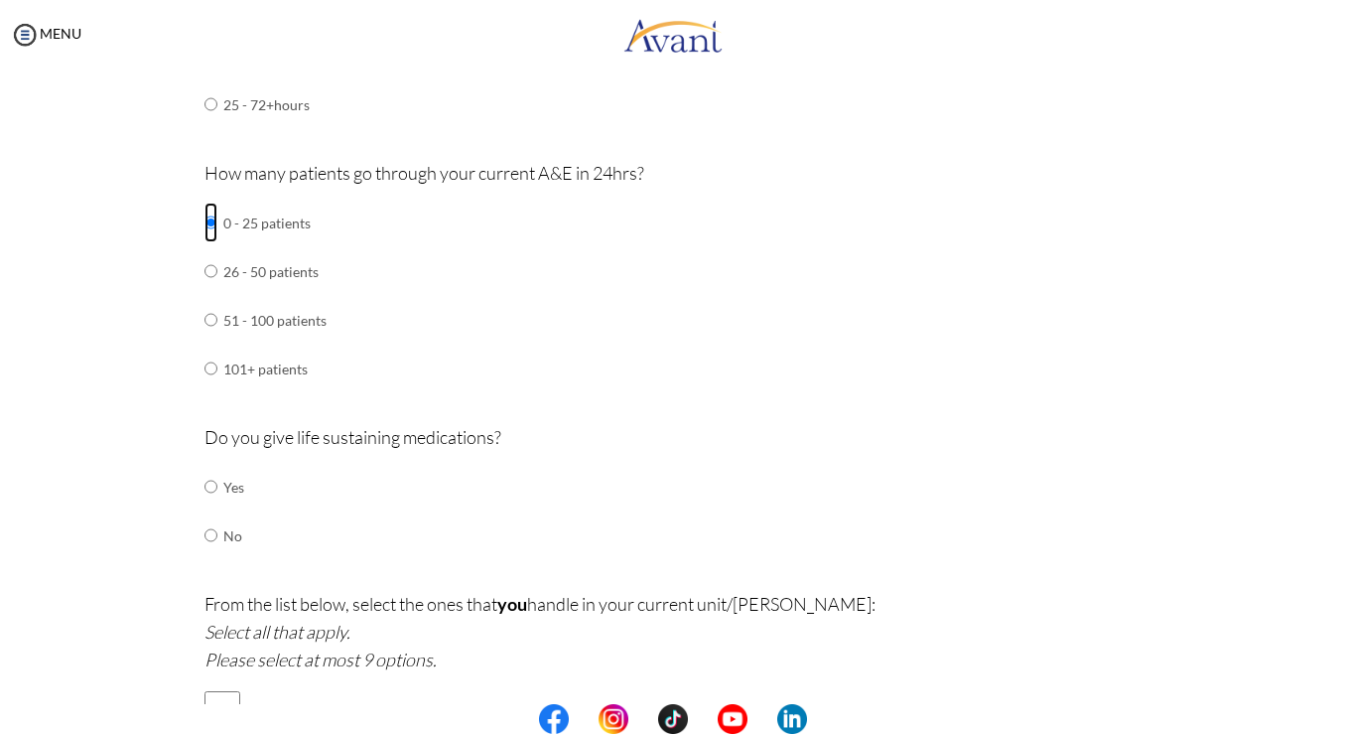
scroll to position [1153, 0]
click at [205, 488] on input "radio" at bounding box center [211, 484] width 13 height 40
radio input "true"
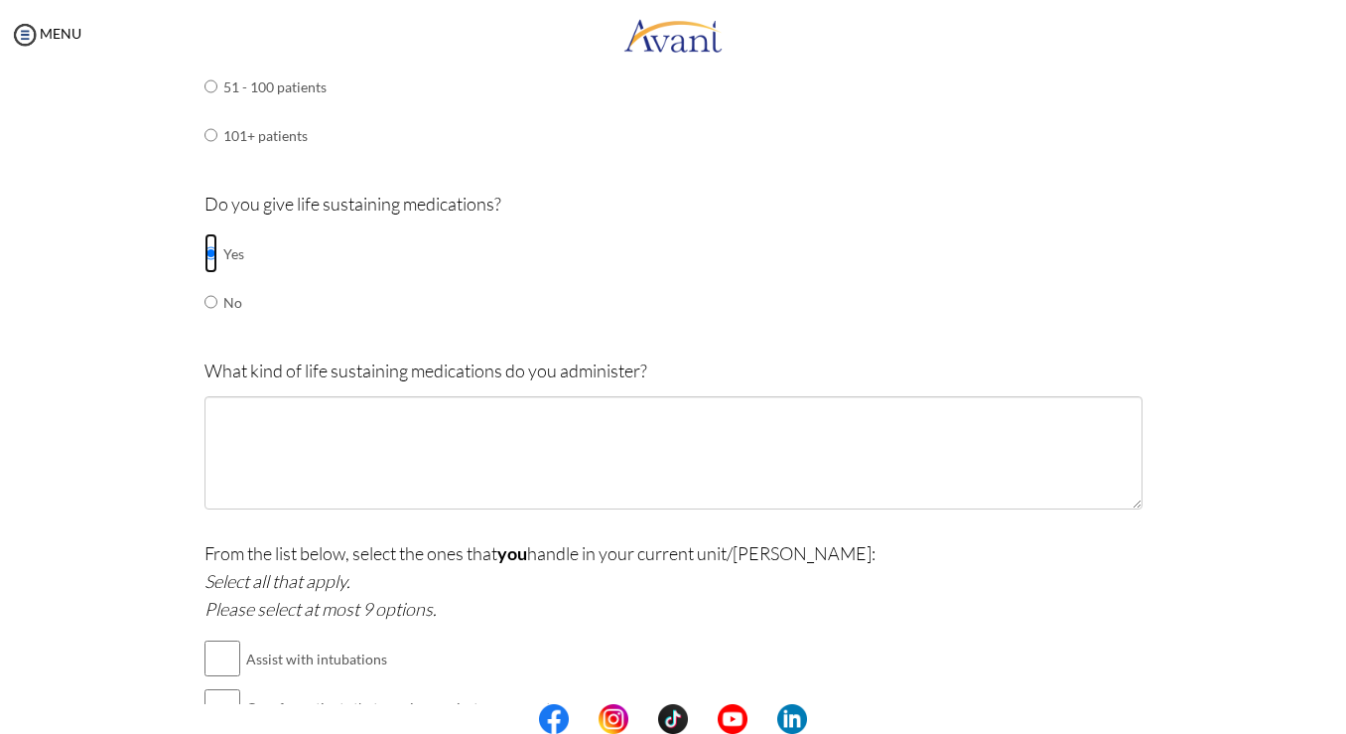
scroll to position [1393, 0]
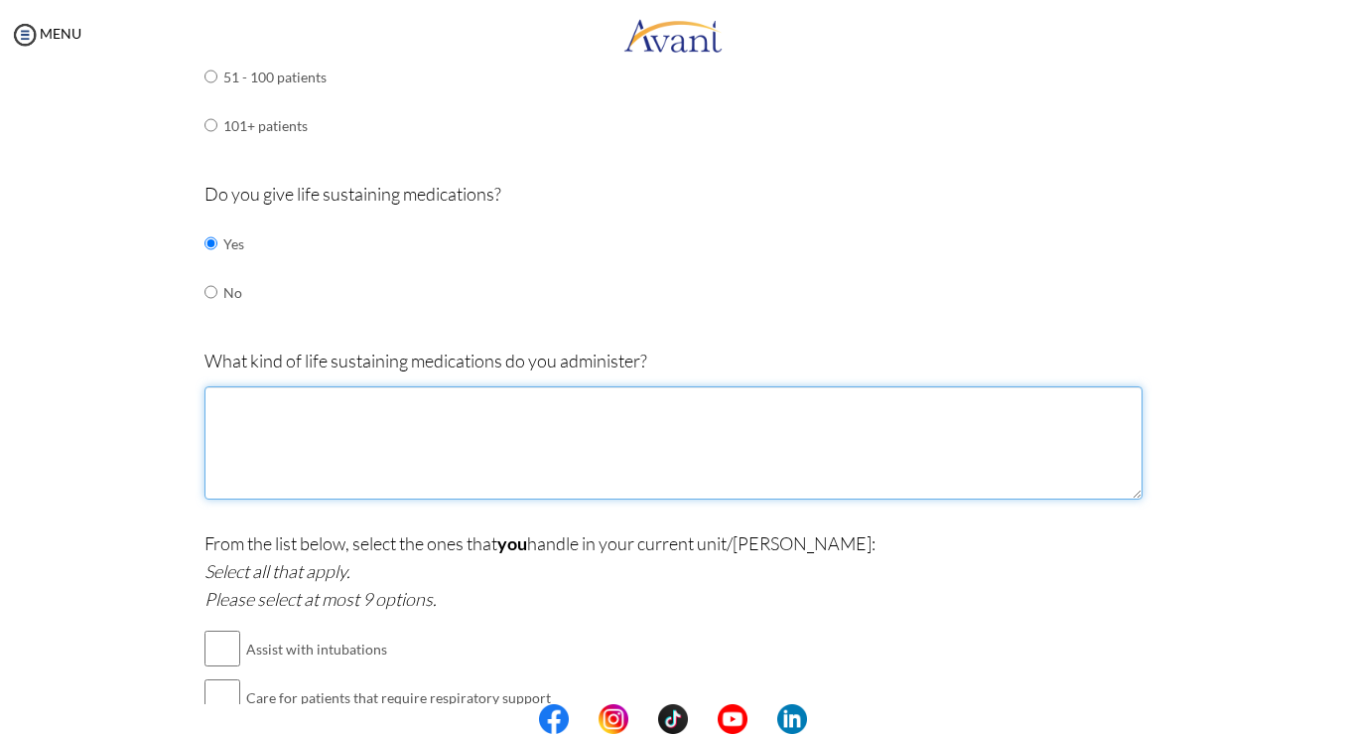
click at [252, 429] on textarea at bounding box center [674, 442] width 938 height 113
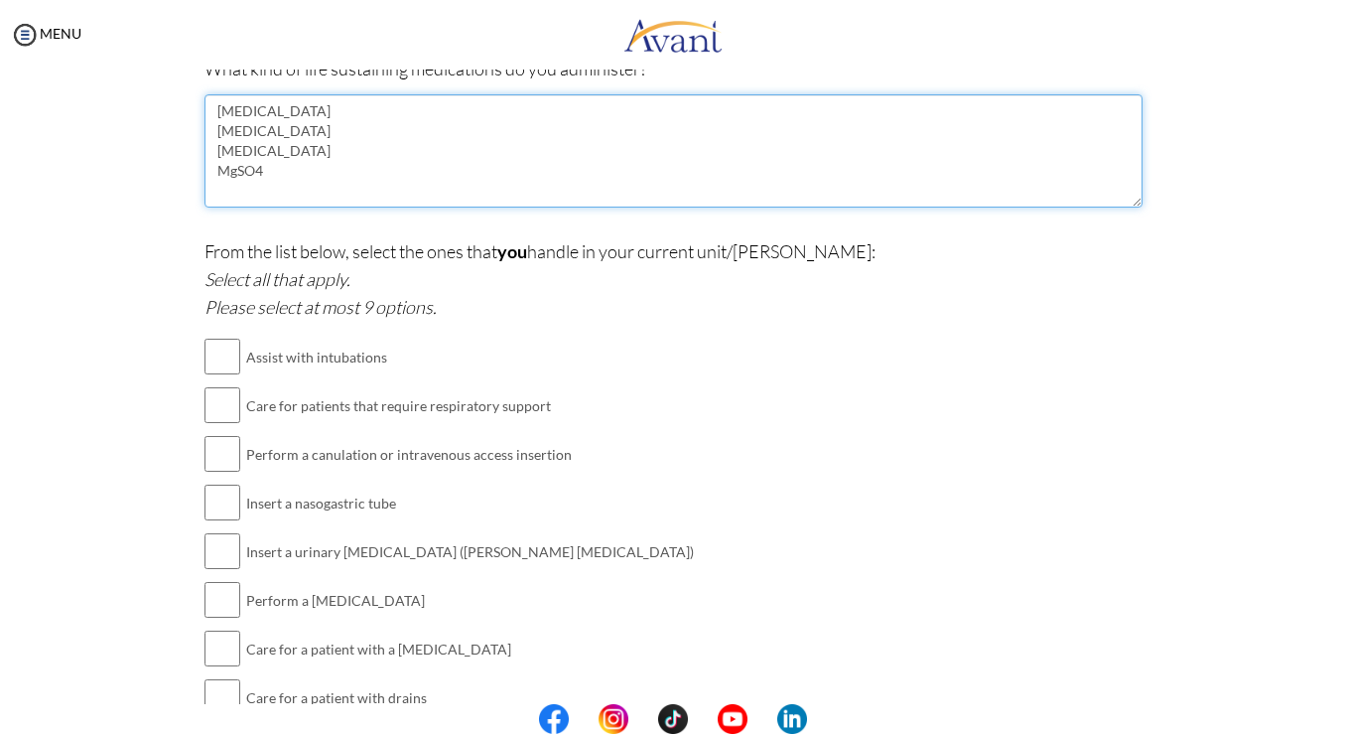
scroll to position [1687, 0]
type textarea "[MEDICAL_DATA] [MEDICAL_DATA] [MEDICAL_DATA] MgSO4"
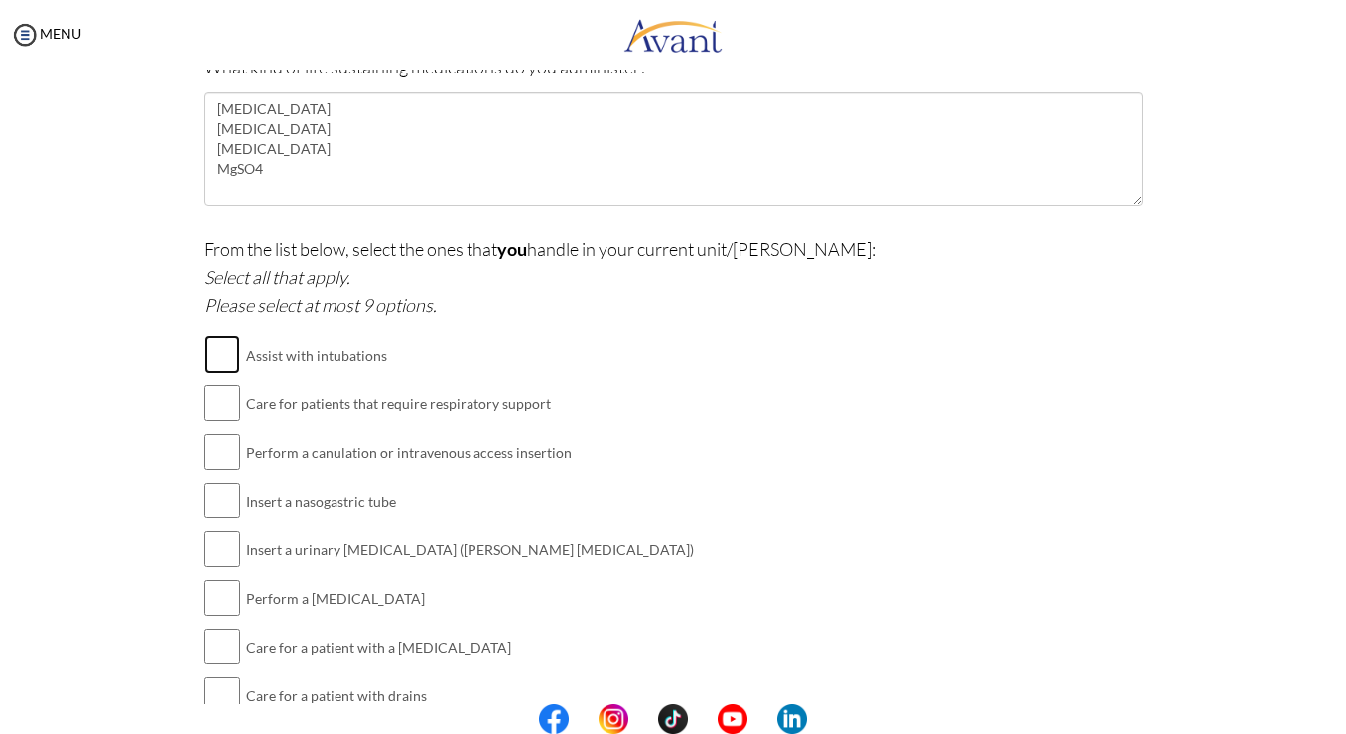
click at [218, 354] on input "checkbox" at bounding box center [223, 355] width 36 height 40
checkbox input "true"
click at [221, 408] on input "checkbox" at bounding box center [223, 403] width 36 height 40
checkbox input "true"
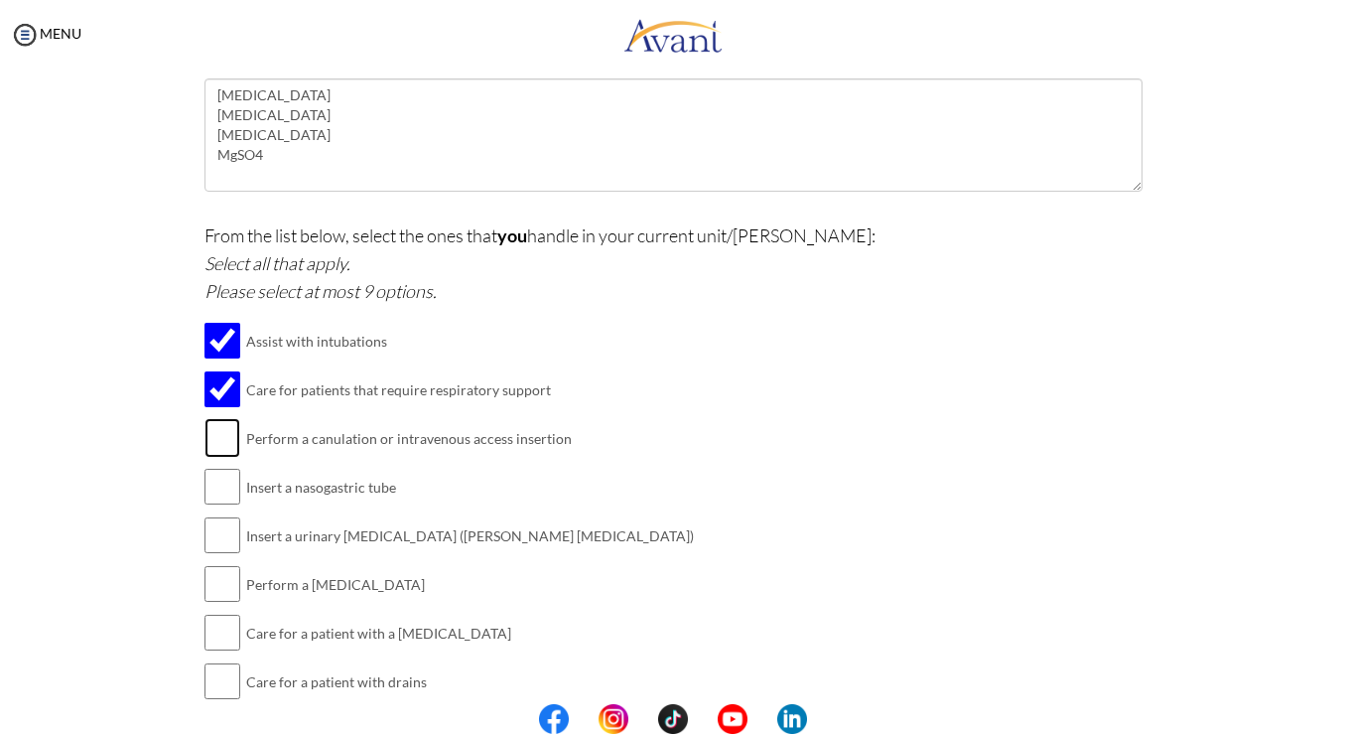
click at [218, 442] on input "checkbox" at bounding box center [223, 438] width 36 height 40
checkbox input "true"
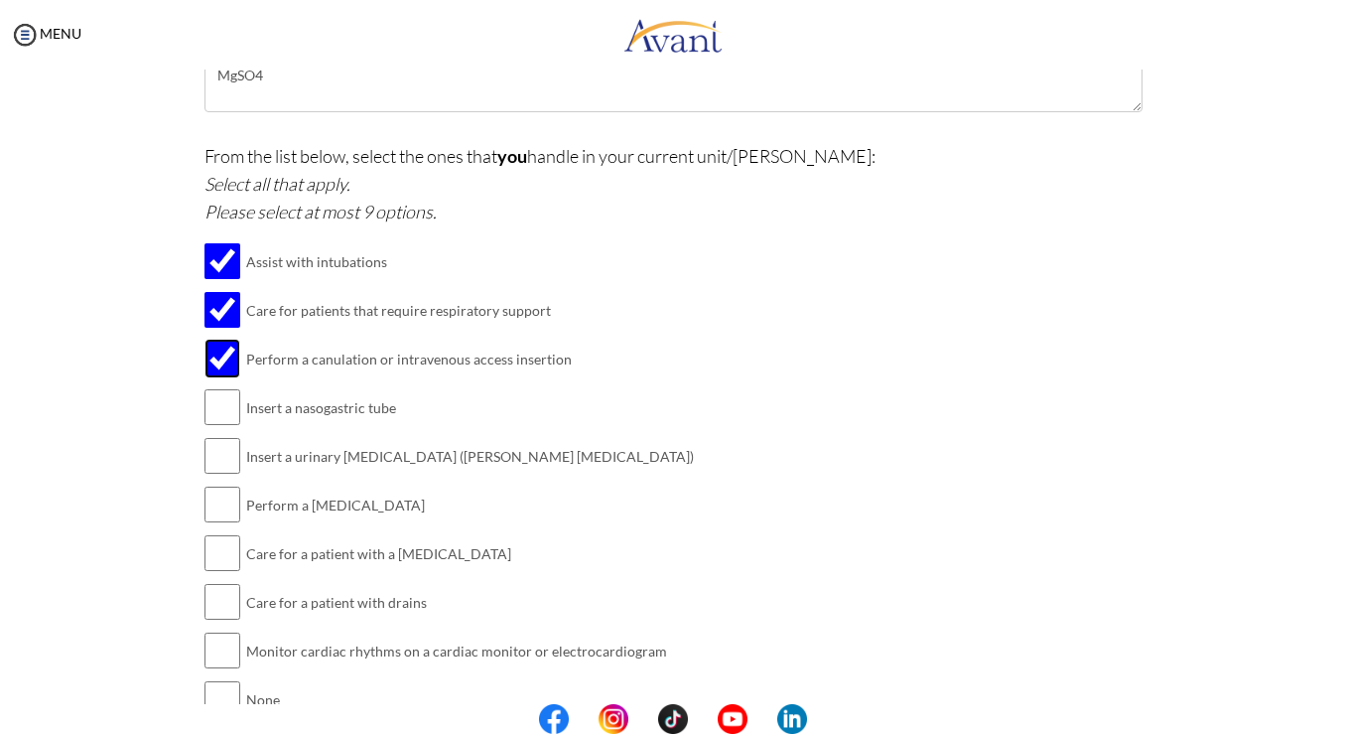
scroll to position [1781, 0]
click at [220, 475] on input "checkbox" at bounding box center [223, 455] width 36 height 40
checkbox input "true"
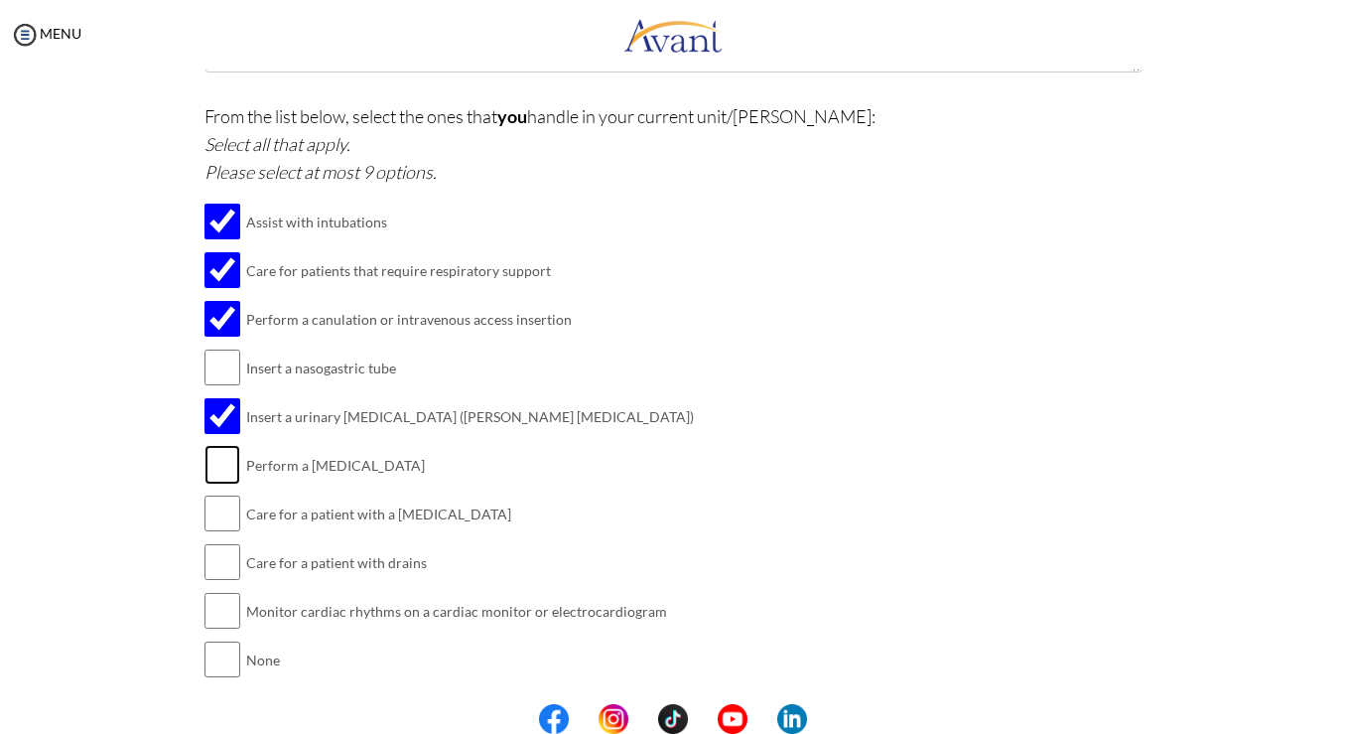
click at [218, 458] on input "checkbox" at bounding box center [223, 465] width 36 height 40
checkbox input "true"
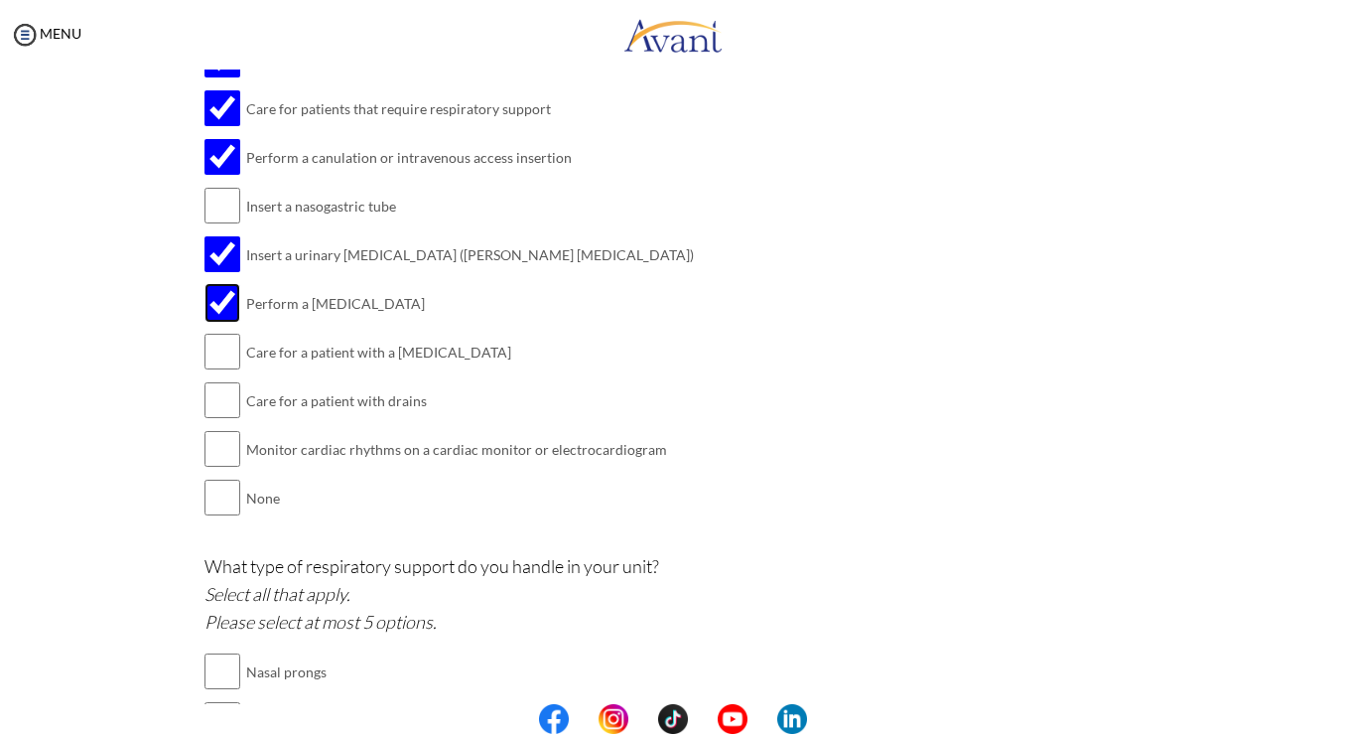
scroll to position [1983, 0]
click at [216, 455] on input "checkbox" at bounding box center [223, 448] width 36 height 40
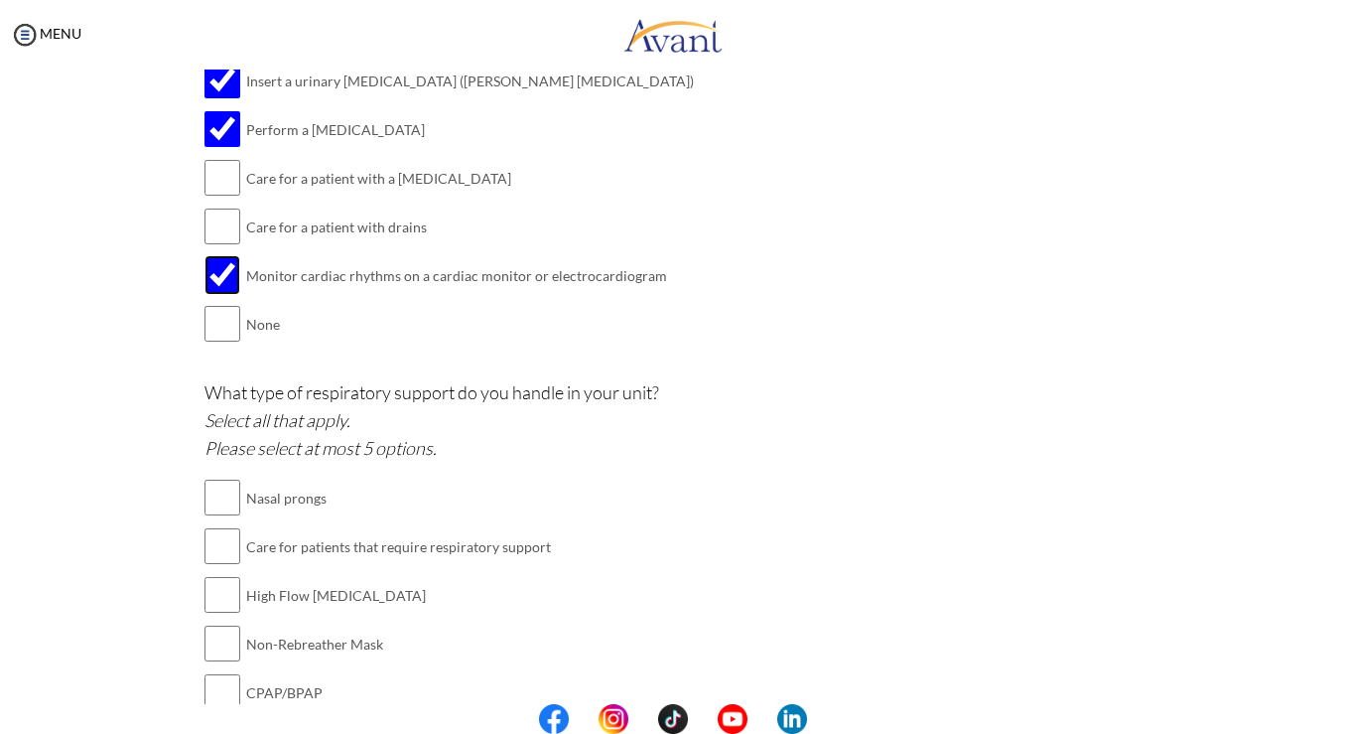
scroll to position [2163, 0]
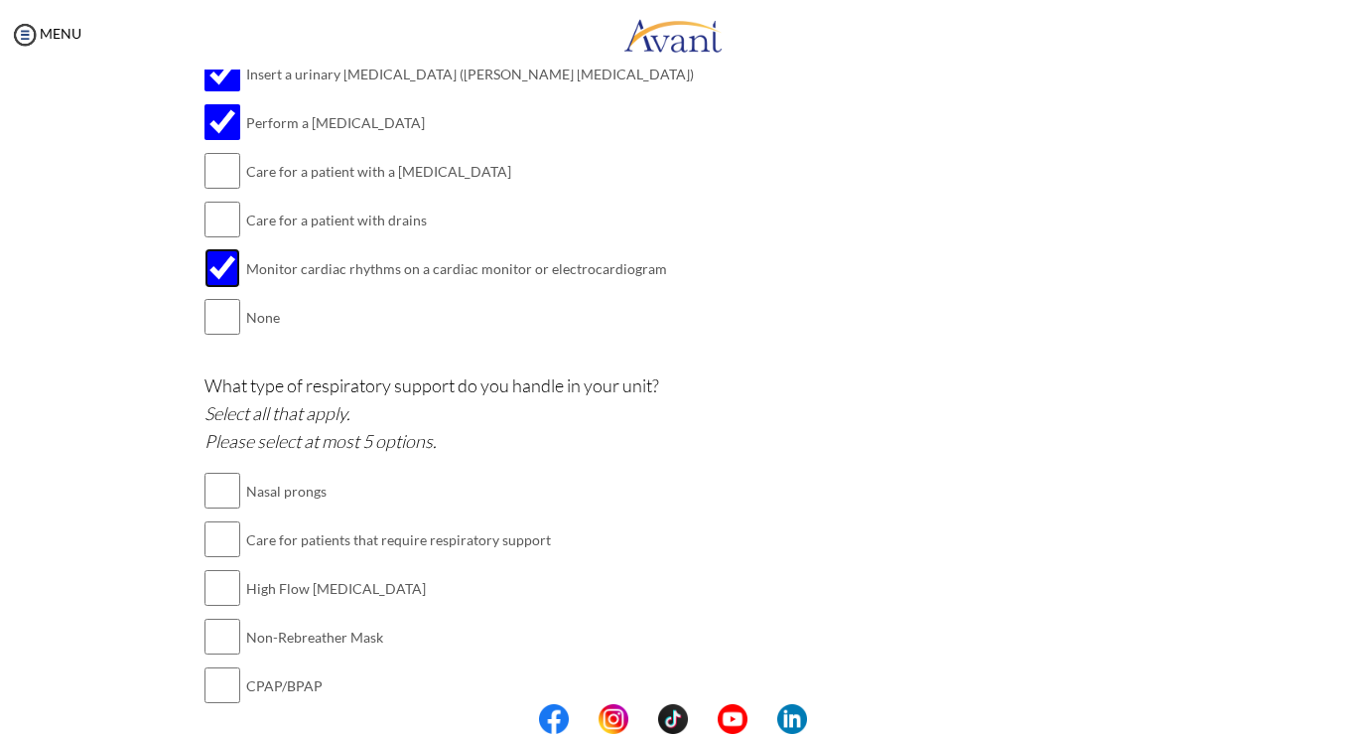
click at [210, 263] on input "checkbox" at bounding box center [223, 268] width 36 height 40
click at [223, 261] on input "checkbox" at bounding box center [223, 268] width 36 height 40
checkbox input "true"
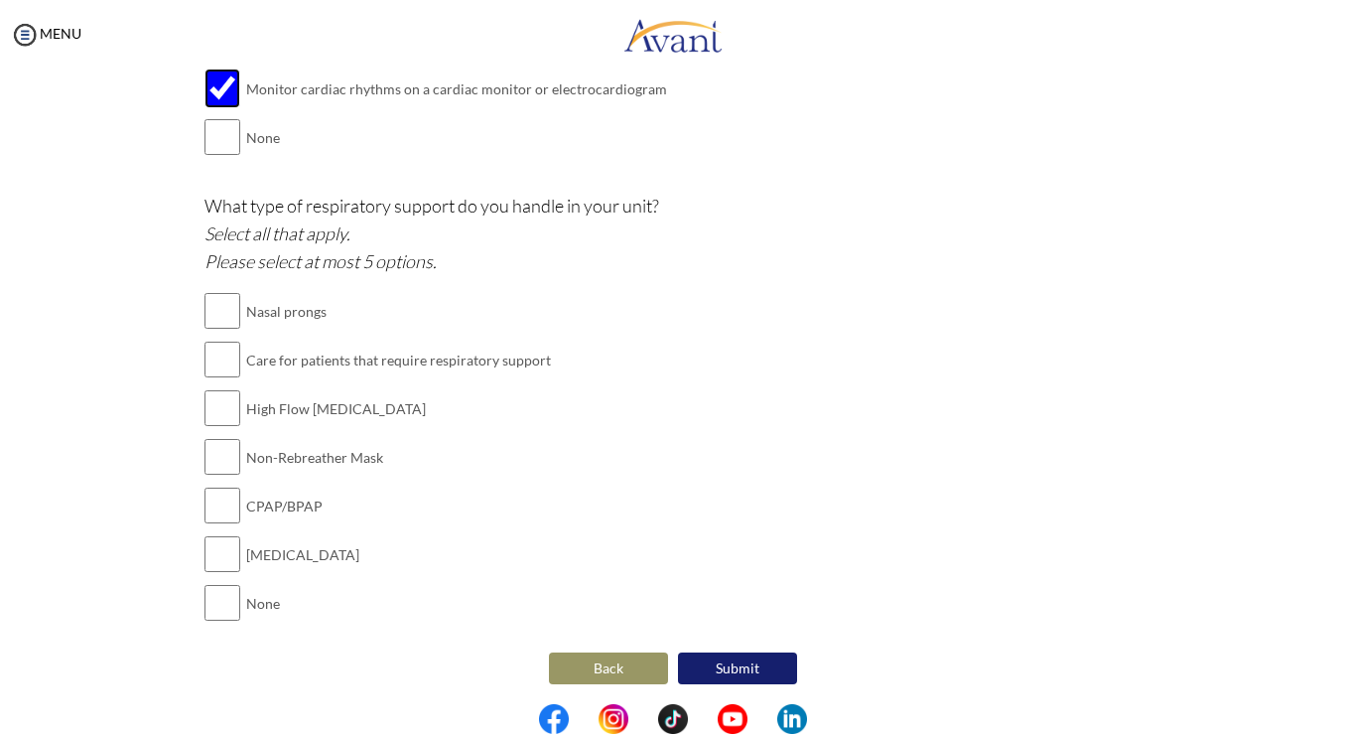
scroll to position [2347, 0]
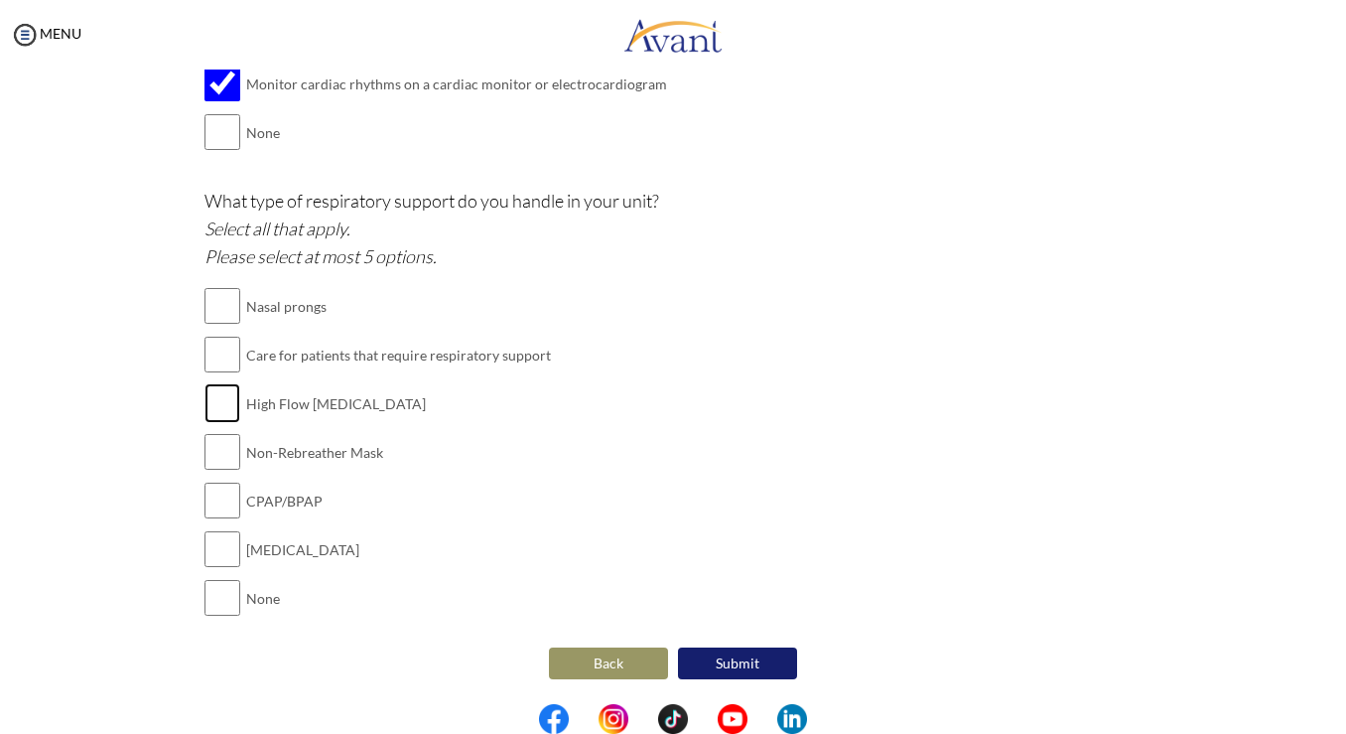
click at [220, 407] on input "checkbox" at bounding box center [223, 403] width 36 height 40
checkbox input "true"
click at [215, 343] on input "checkbox" at bounding box center [223, 355] width 36 height 40
checkbox input "true"
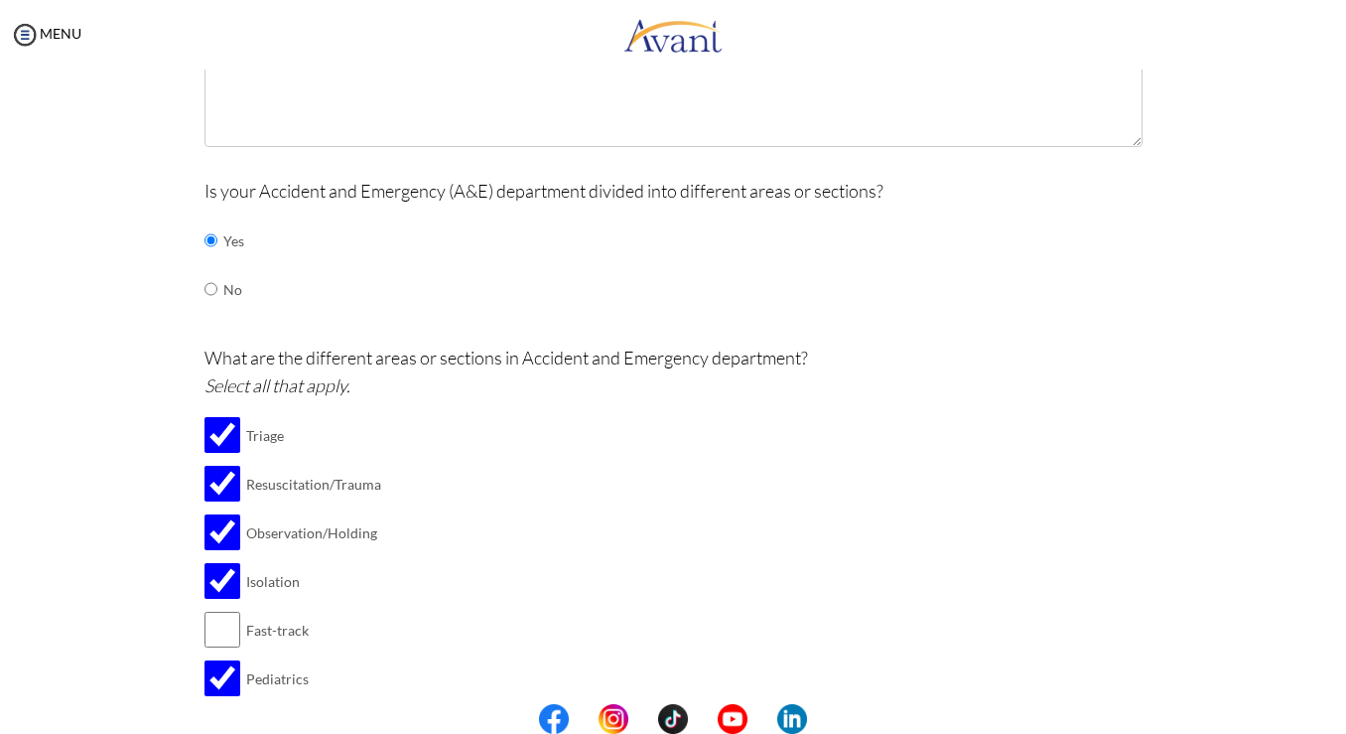
scroll to position [0, 0]
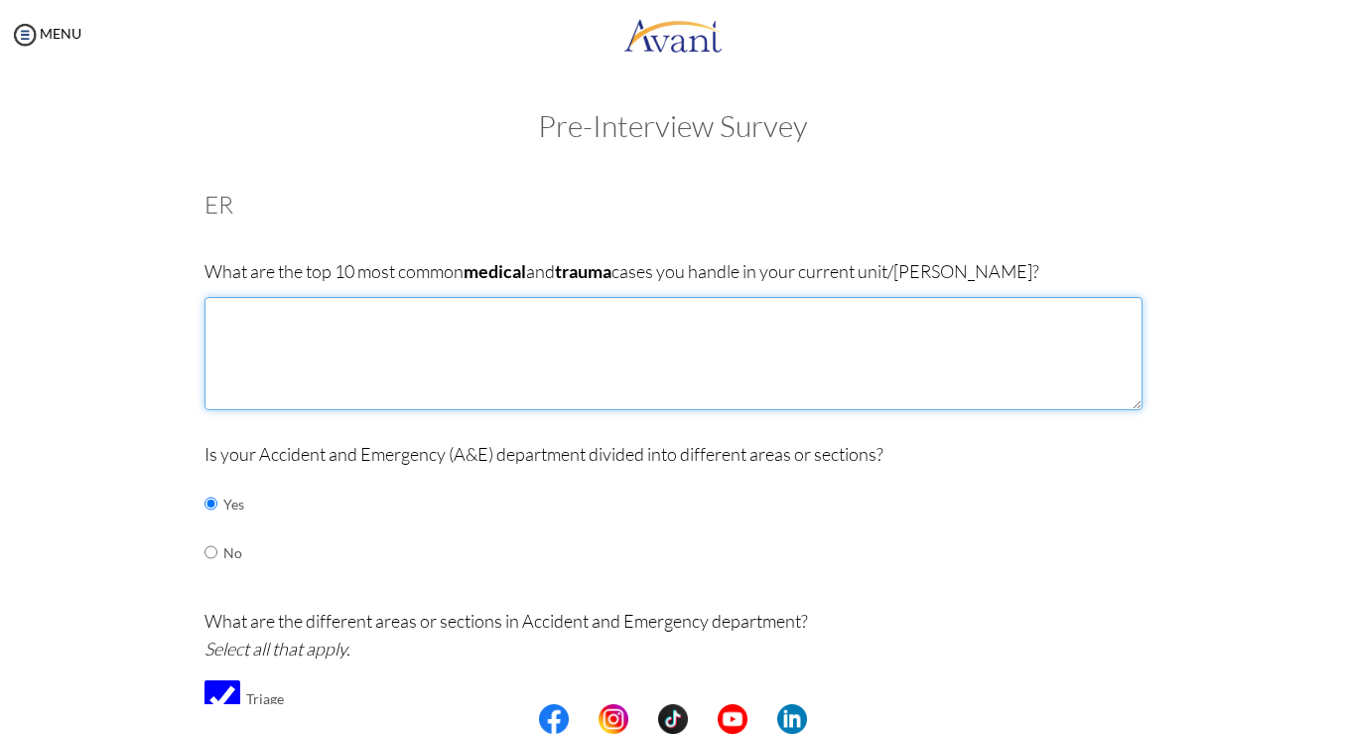
click at [481, 337] on textarea at bounding box center [674, 353] width 938 height 113
type textarea "AGE HPN STROKE MI [MEDICAL_DATA] URTI UTI [MEDICAL_DATA] NSVD D&C"
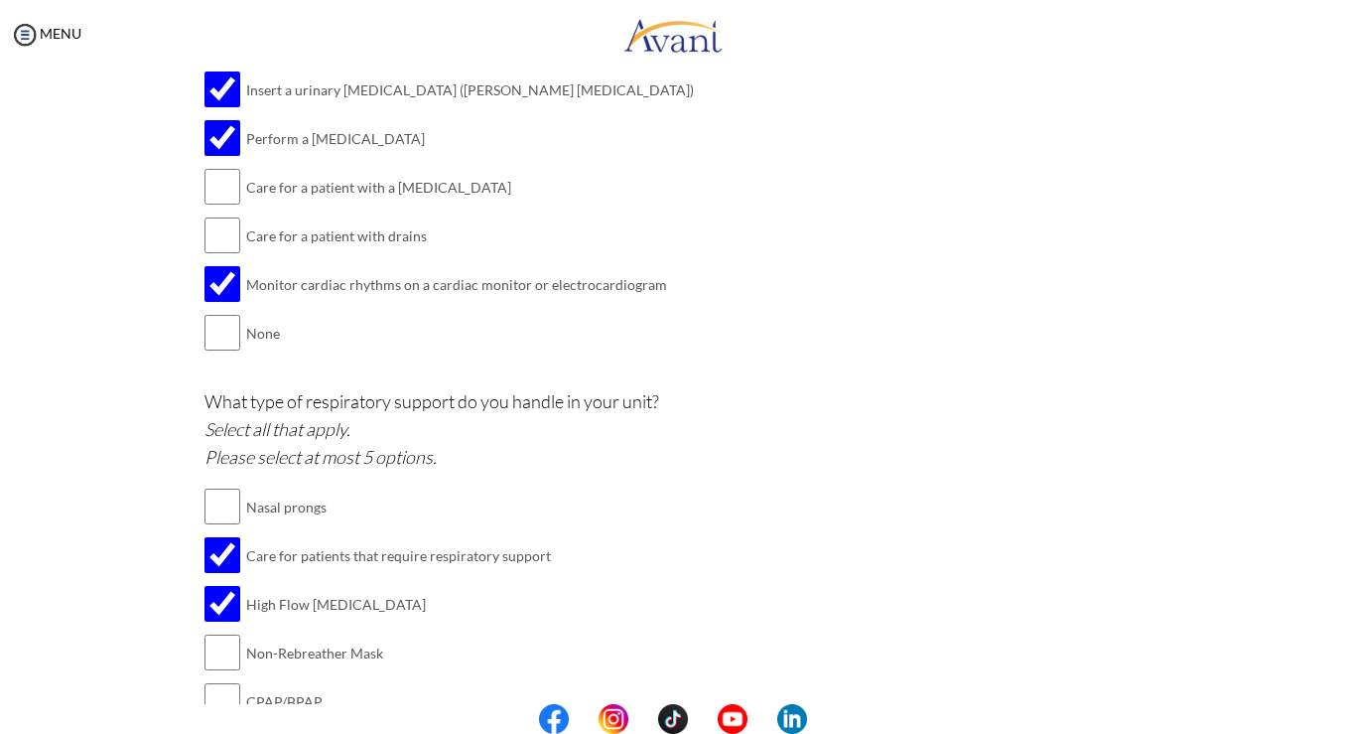
scroll to position [2347, 0]
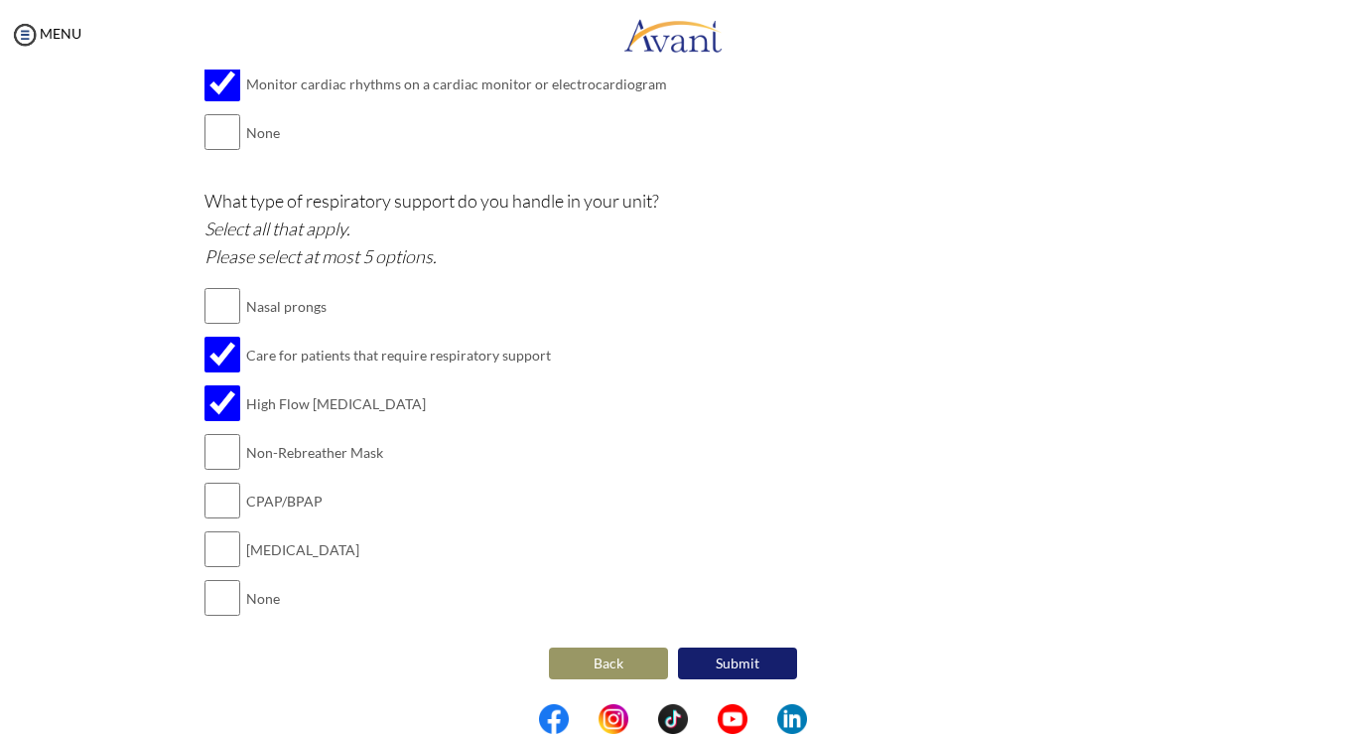
click at [725, 649] on button "Submit" at bounding box center [737, 663] width 119 height 32
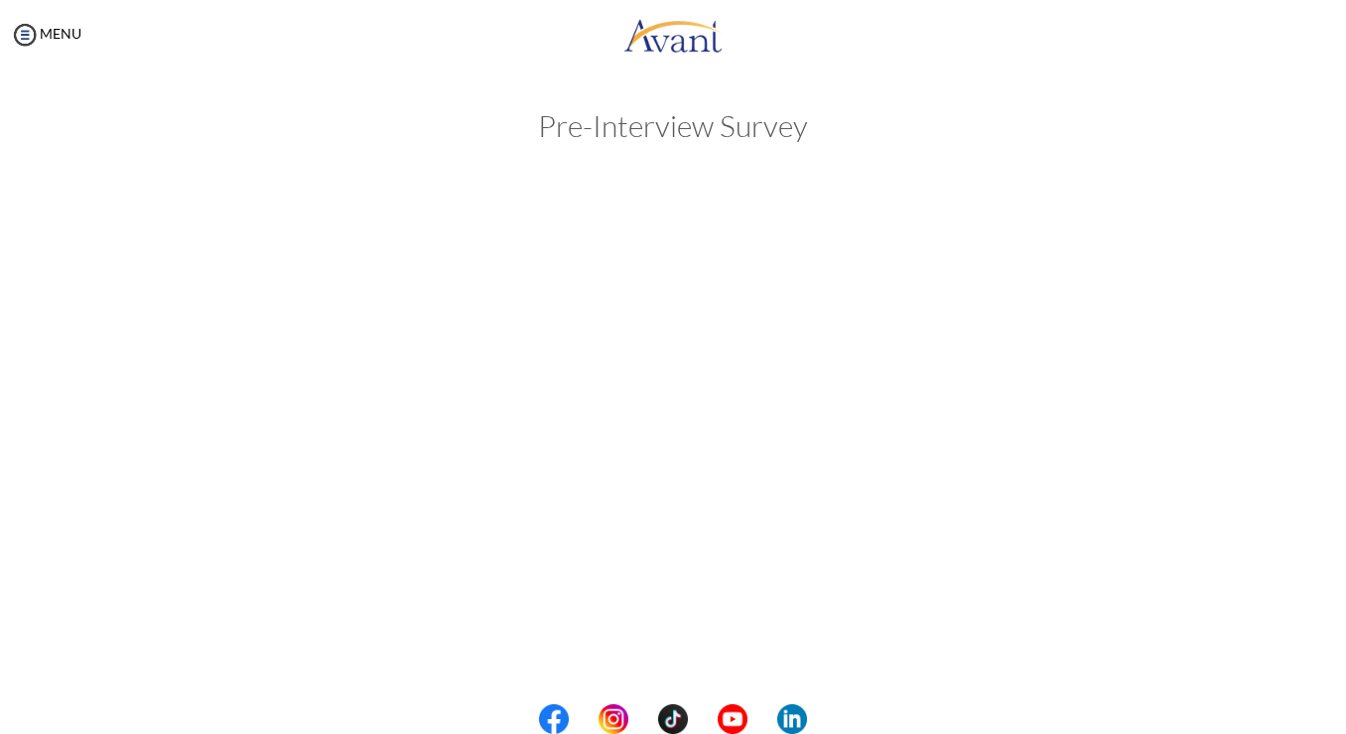
scroll to position [0, 0]
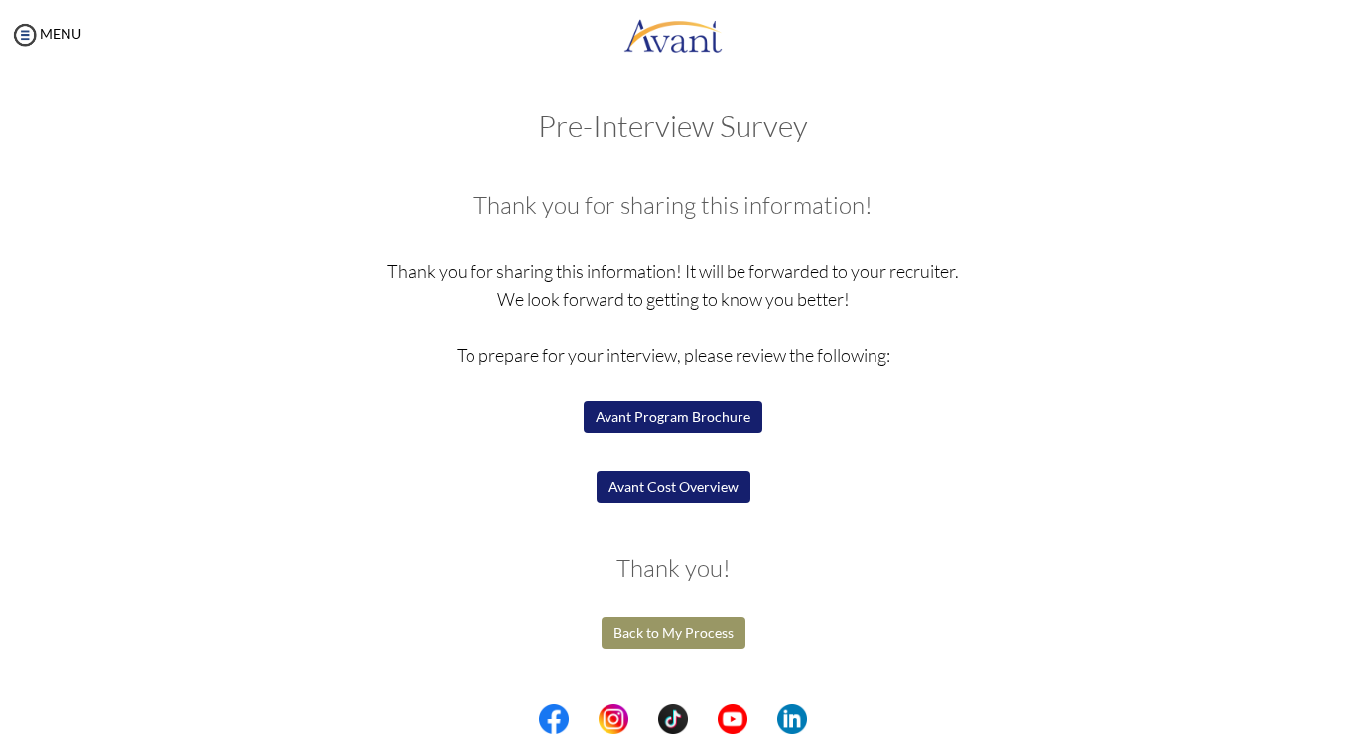
click at [674, 482] on button "Avant Cost Overview" at bounding box center [674, 487] width 154 height 32
